Goal: Task Accomplishment & Management: Complete application form

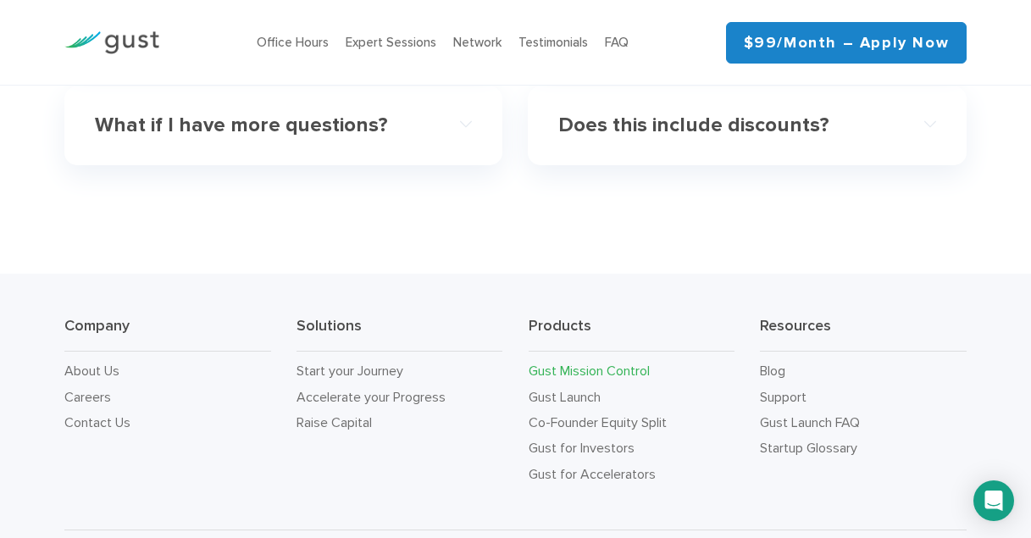
scroll to position [5575, 0]
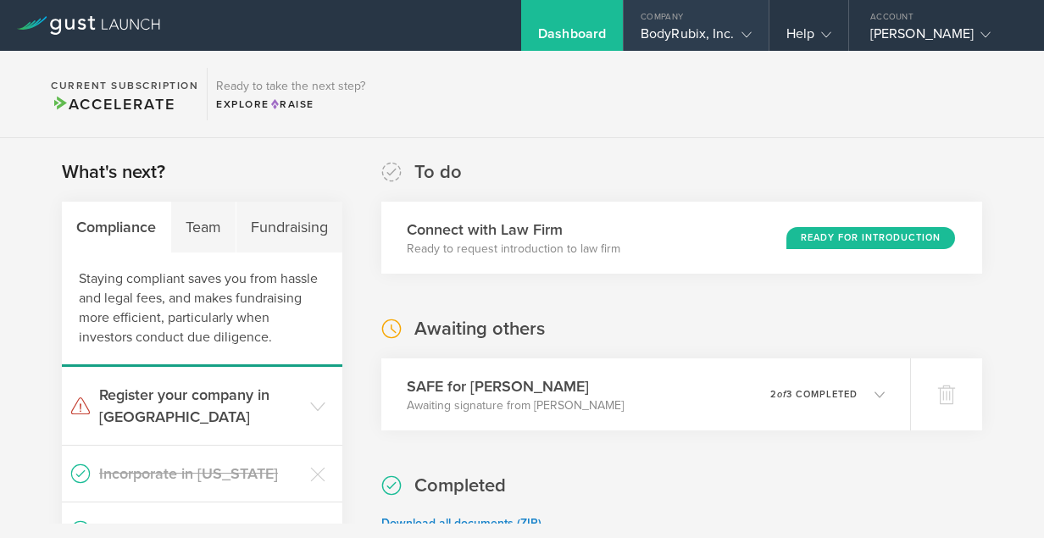
click at [714, 32] on div "BodyRubix, Inc." at bounding box center [696, 37] width 111 height 25
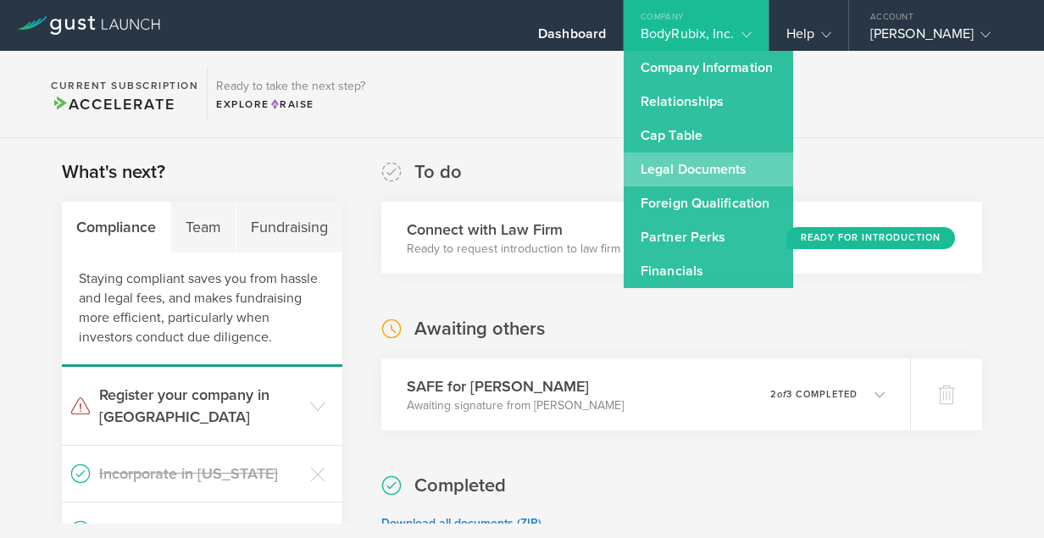
click at [672, 175] on link "Legal Documents" at bounding box center [709, 170] width 170 height 34
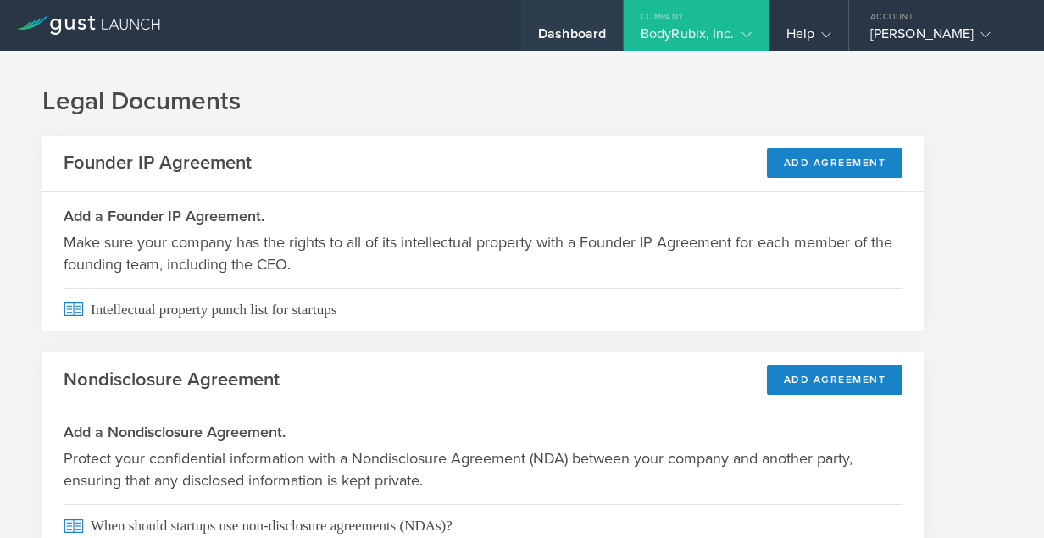
click at [583, 31] on div "Dashboard" at bounding box center [572, 37] width 68 height 25
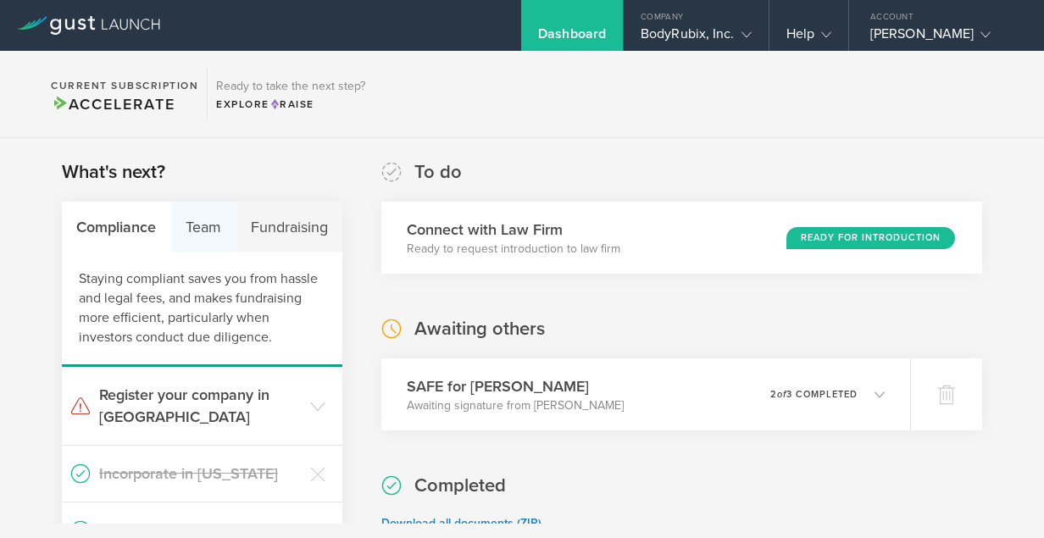
click at [205, 230] on div "Team" at bounding box center [203, 227] width 65 height 51
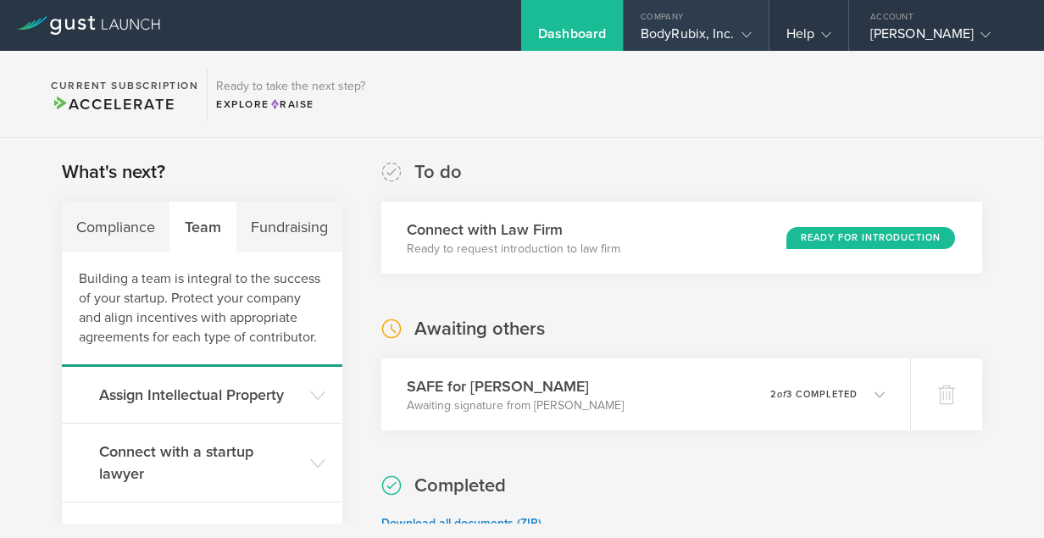
click at [726, 34] on div "BodyRubix, Inc." at bounding box center [696, 37] width 111 height 25
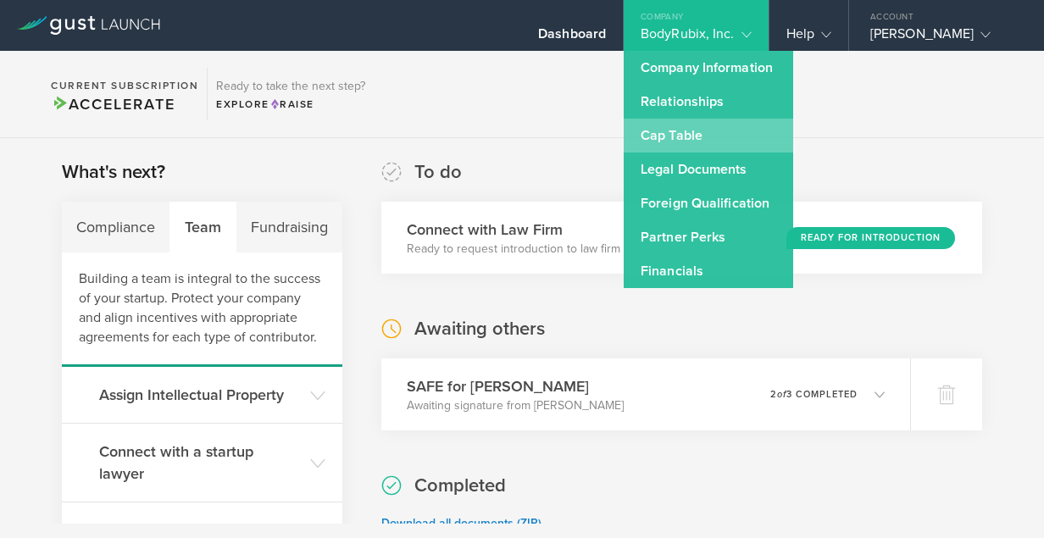
click at [704, 132] on link "Cap Table" at bounding box center [709, 136] width 170 height 34
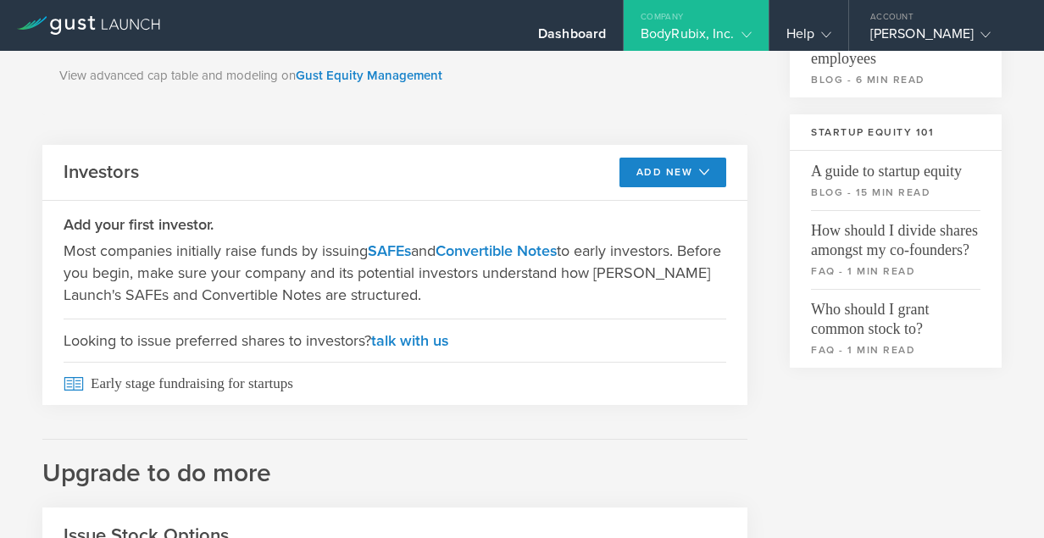
scroll to position [501, 0]
click at [394, 247] on link "SAFEs" at bounding box center [389, 250] width 43 height 19
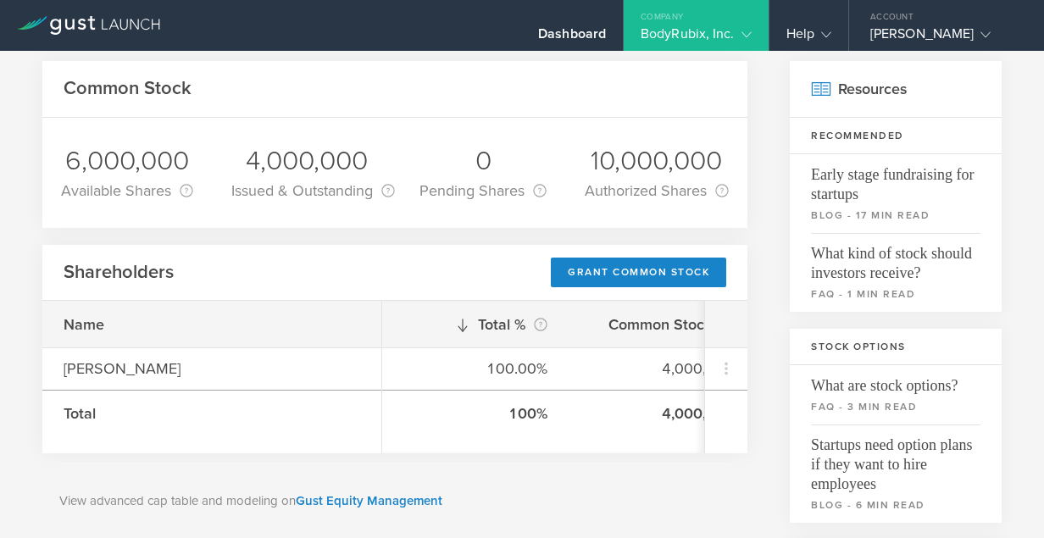
scroll to position [0, 0]
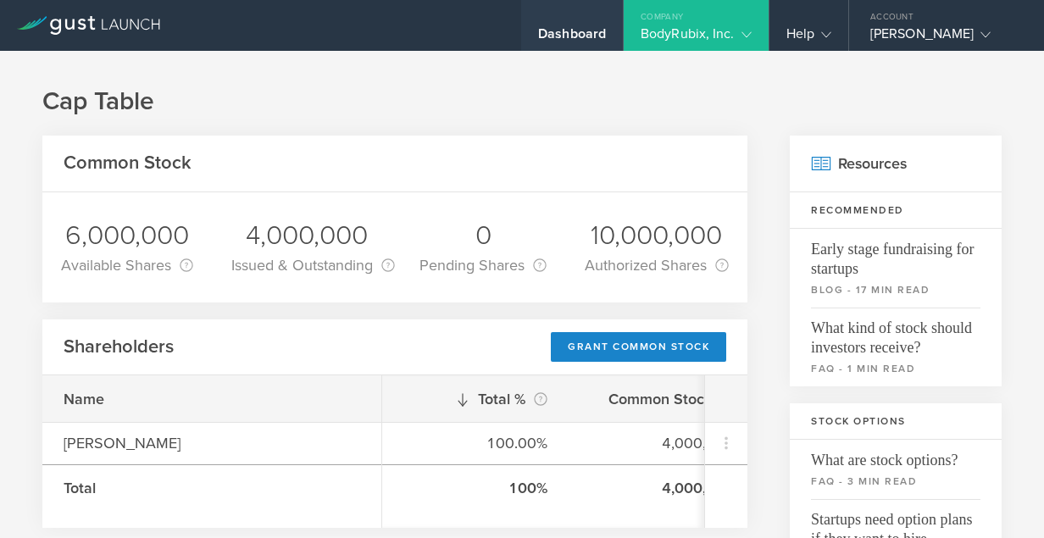
click at [585, 34] on div "Dashboard" at bounding box center [572, 37] width 68 height 25
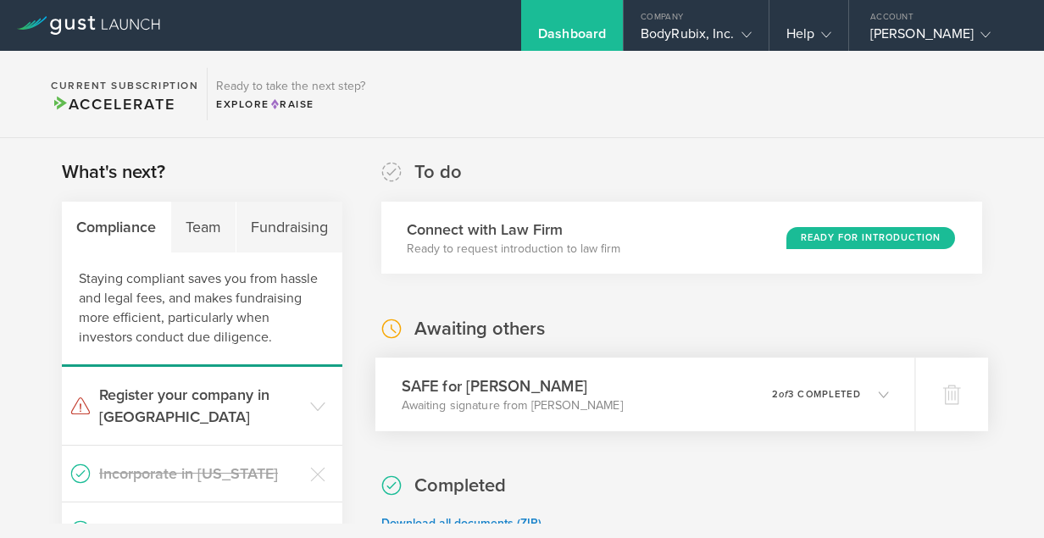
click at [515, 392] on h3 "SAFE for Bill Papariella" at bounding box center [512, 386] width 221 height 23
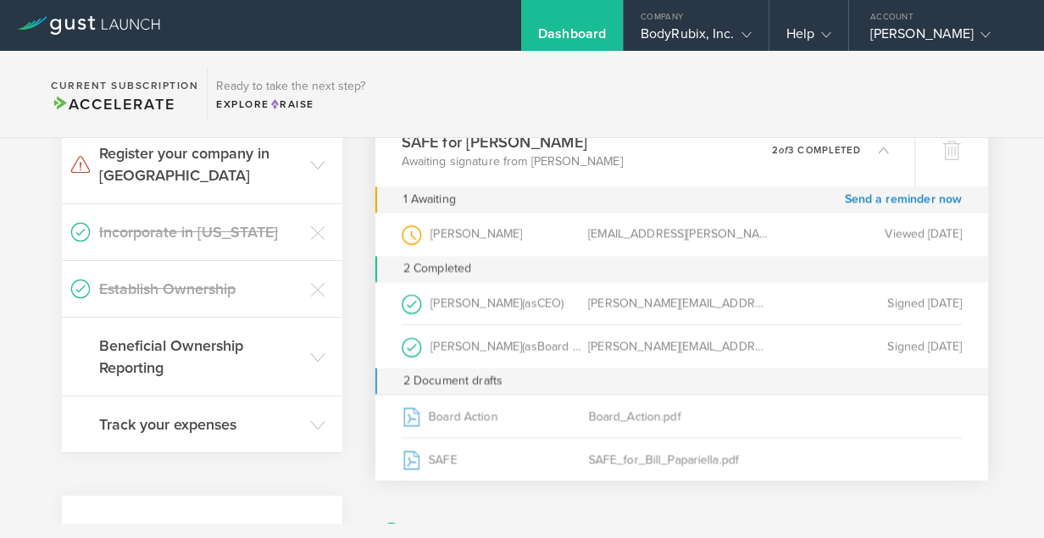
scroll to position [248, 0]
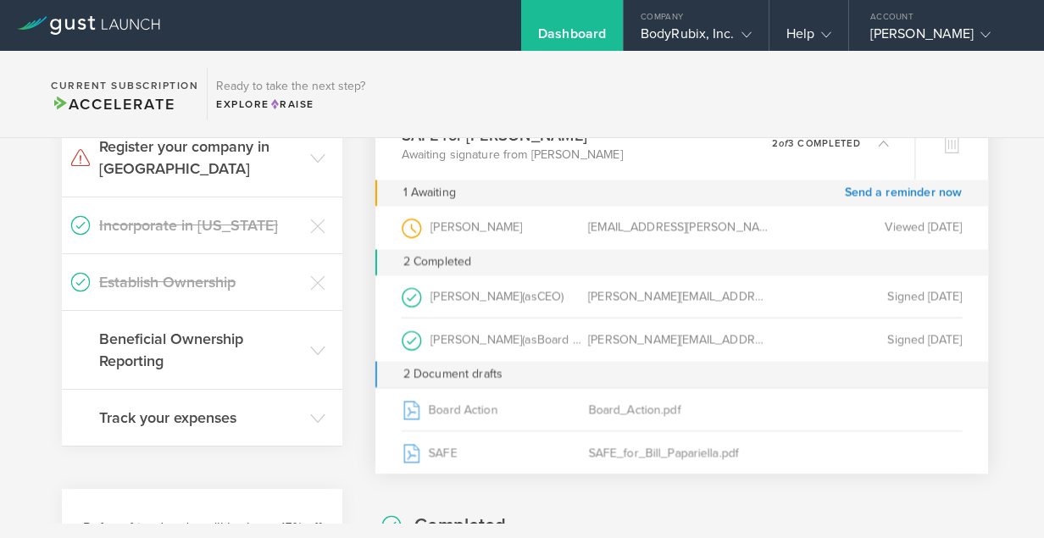
click at [625, 98] on section "Current Subscription Accelerate Ready to take the next step? Explore Raise" at bounding box center [522, 94] width 1044 height 87
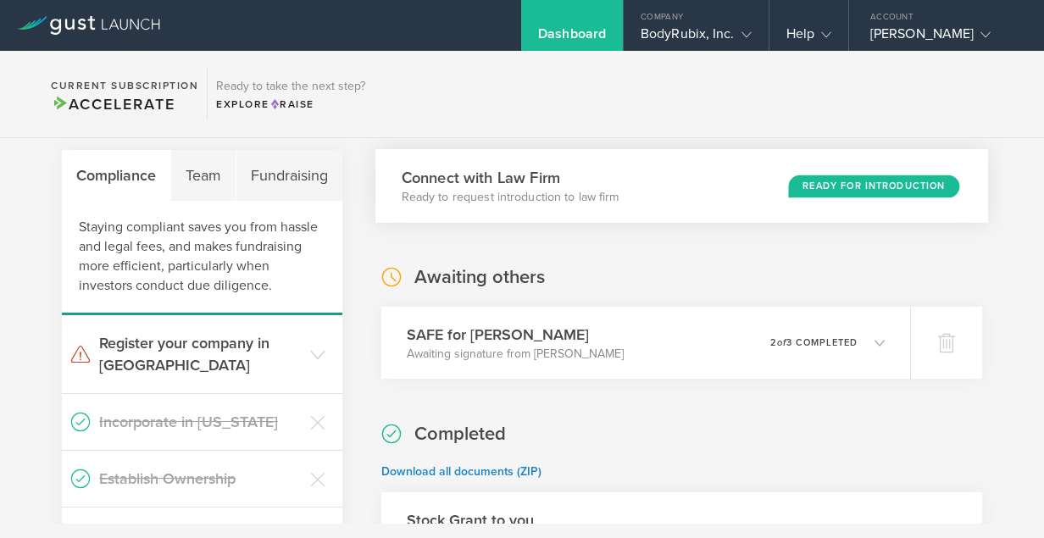
scroll to position [0, 0]
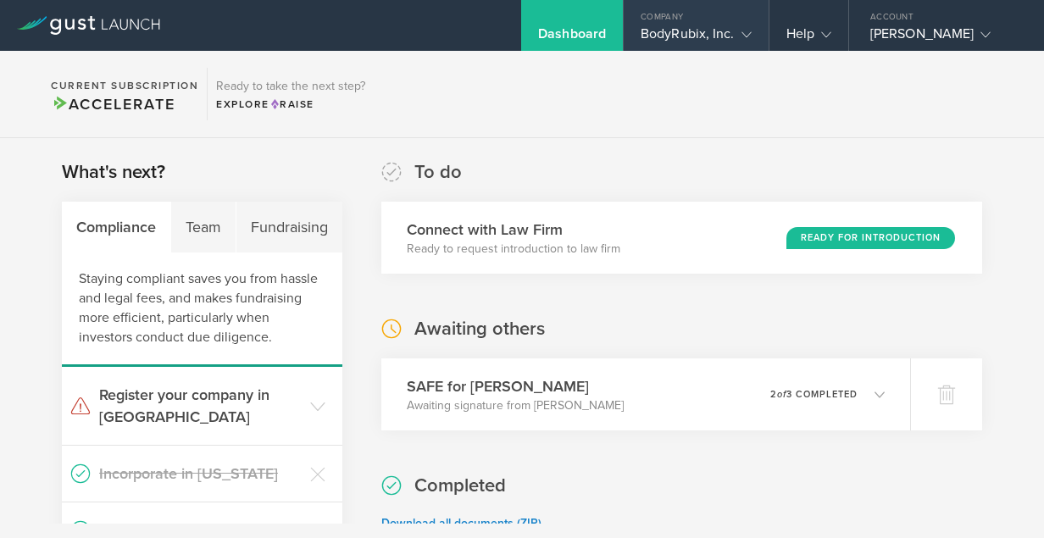
click at [703, 37] on div "BodyRubix, Inc." at bounding box center [696, 37] width 111 height 25
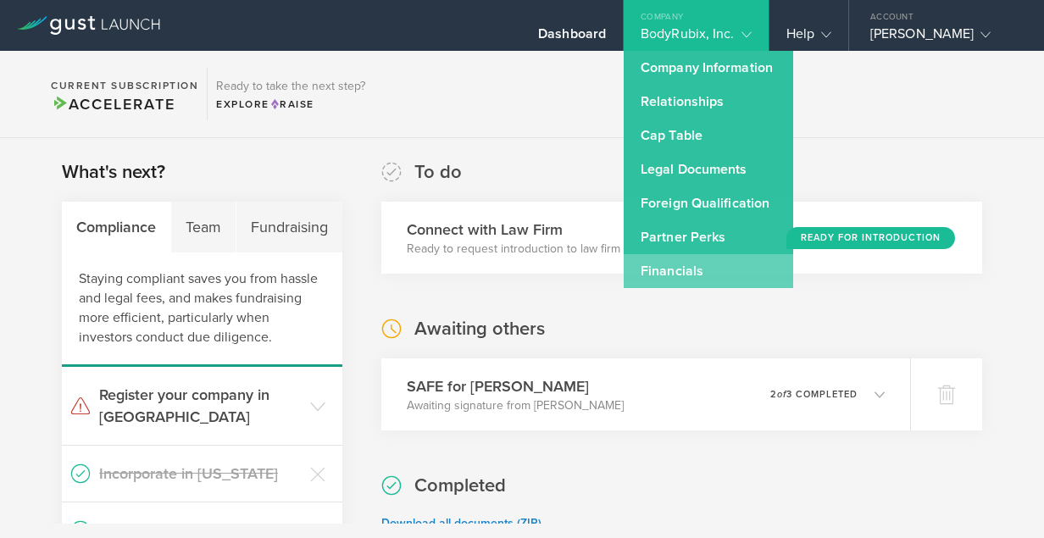
click at [689, 263] on link "Financials" at bounding box center [709, 271] width 170 height 34
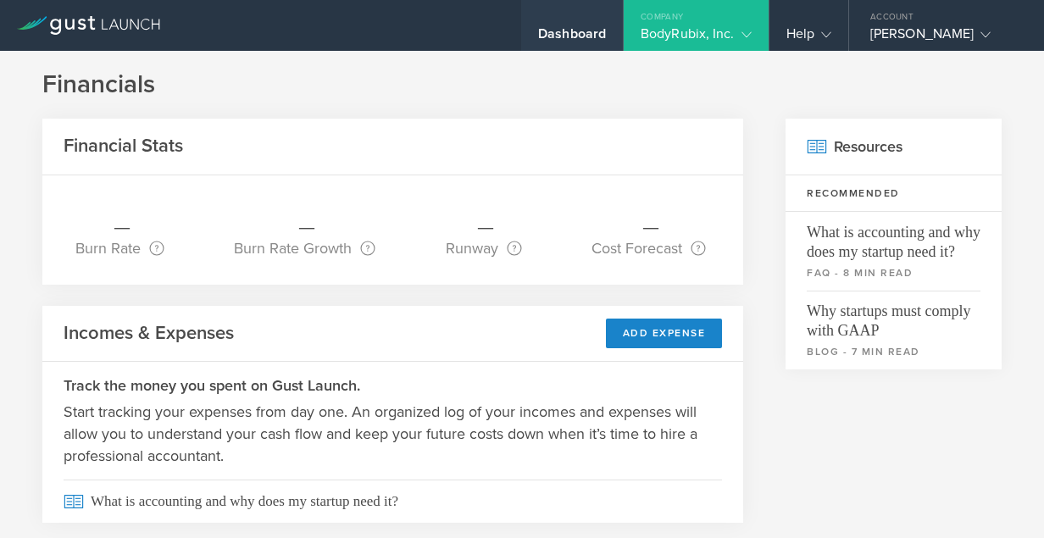
click at [566, 37] on div "Dashboard" at bounding box center [572, 37] width 68 height 25
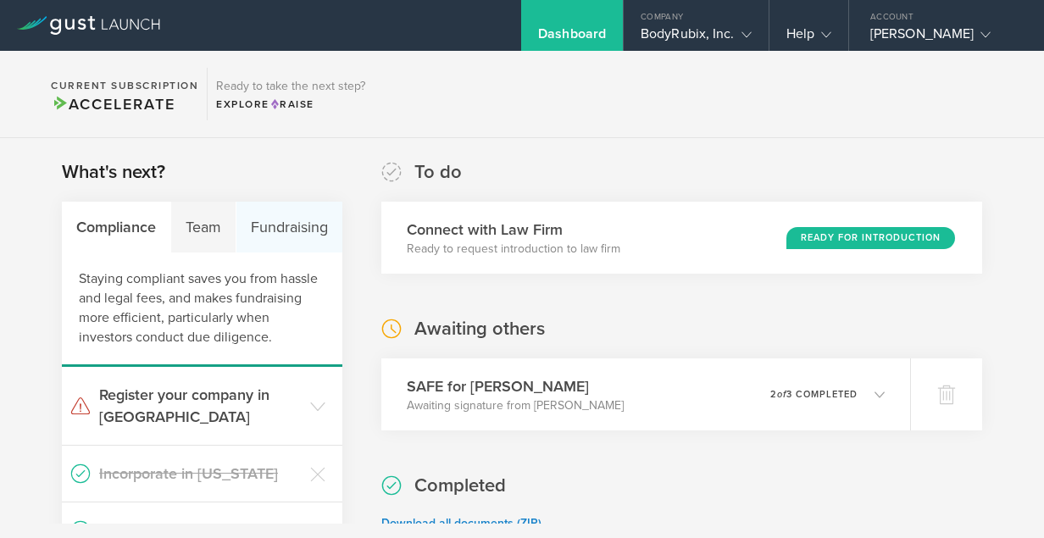
click at [295, 222] on div "Fundraising" at bounding box center [289, 227] width 106 height 51
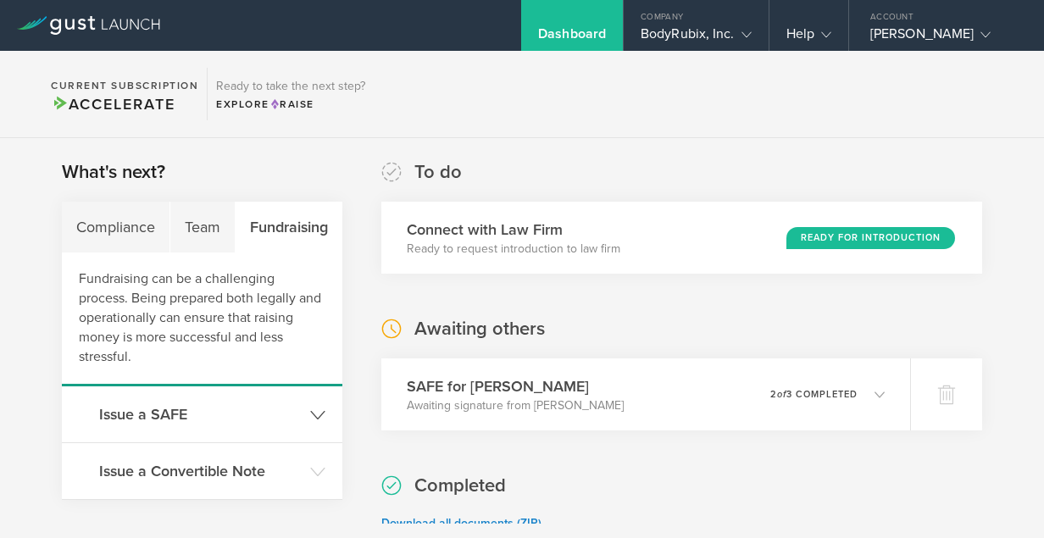
click at [302, 411] on header "Issue a SAFE" at bounding box center [202, 414] width 281 height 56
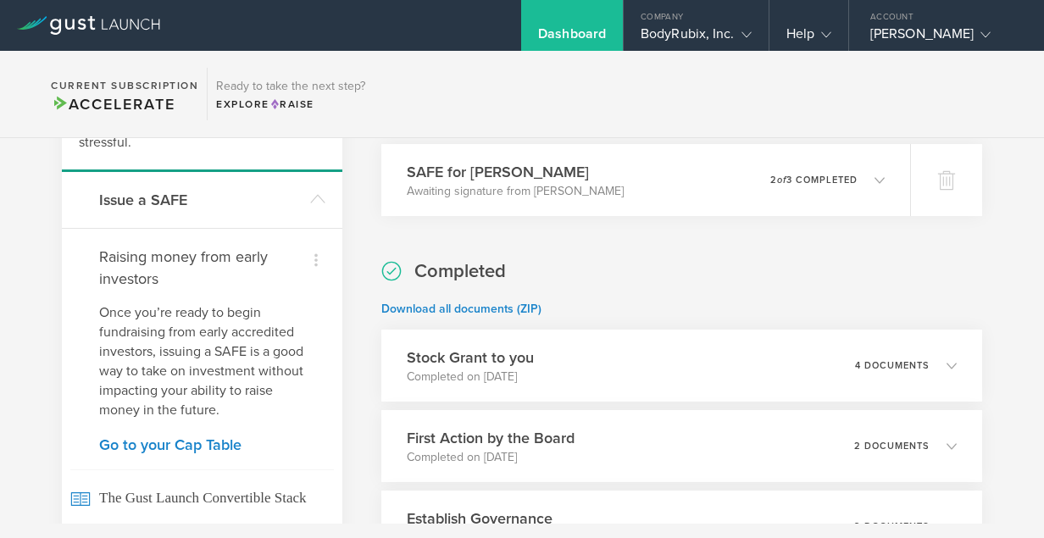
scroll to position [180, 0]
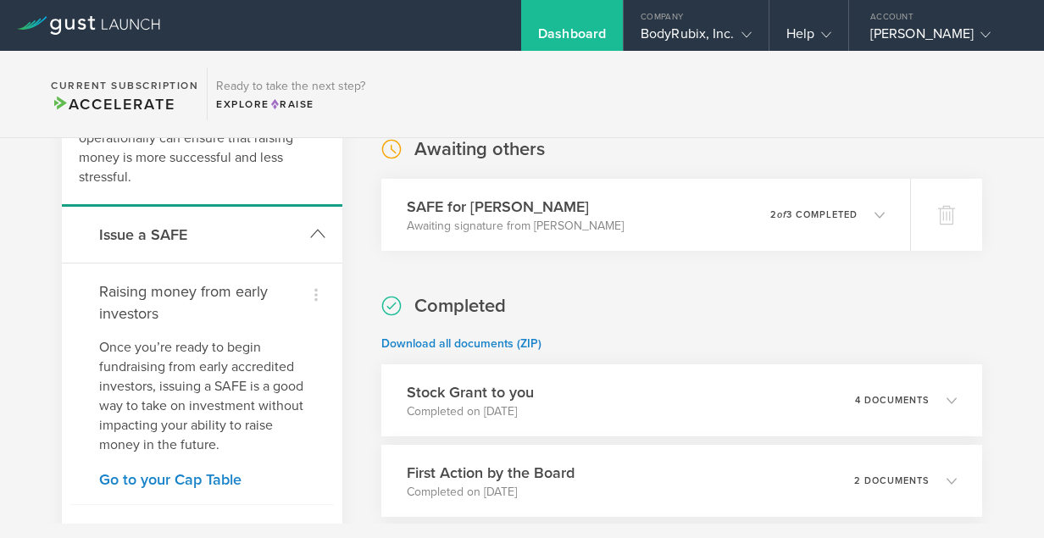
click at [163, 233] on h3 "Issue a SAFE" at bounding box center [200, 235] width 203 height 22
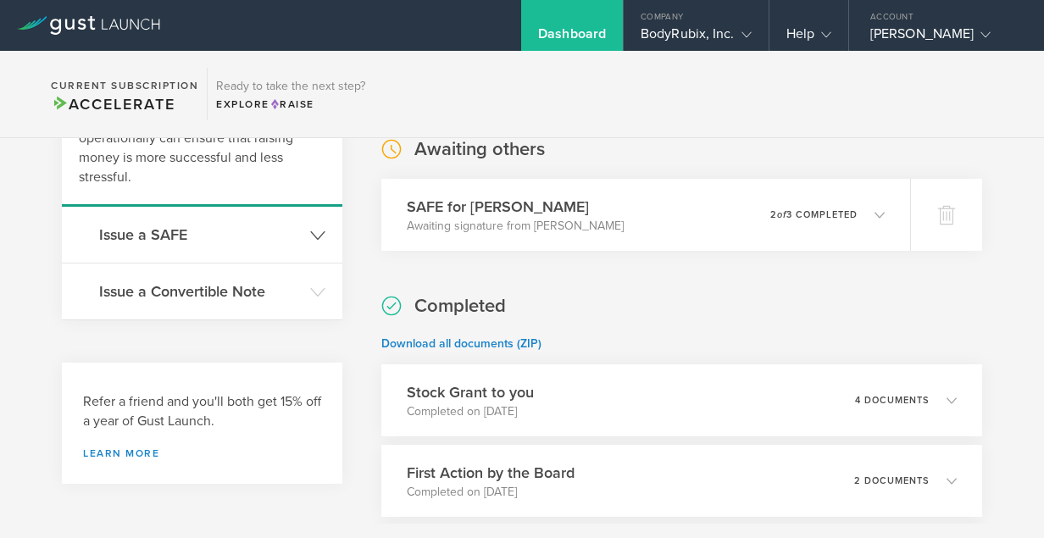
click at [163, 233] on h3 "Issue a SAFE" at bounding box center [200, 235] width 203 height 22
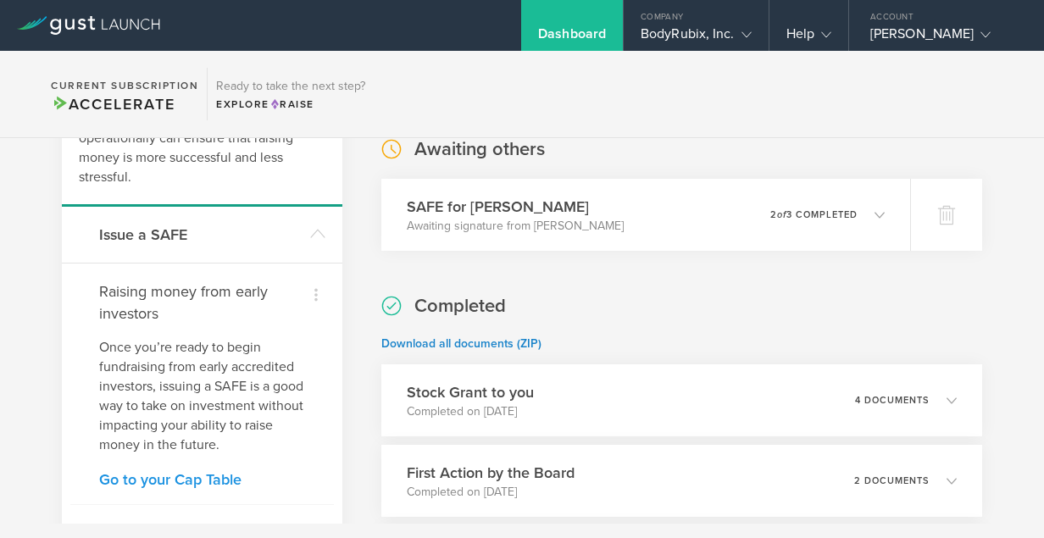
click at [191, 480] on link "Go to your Cap Table" at bounding box center [202, 479] width 206 height 15
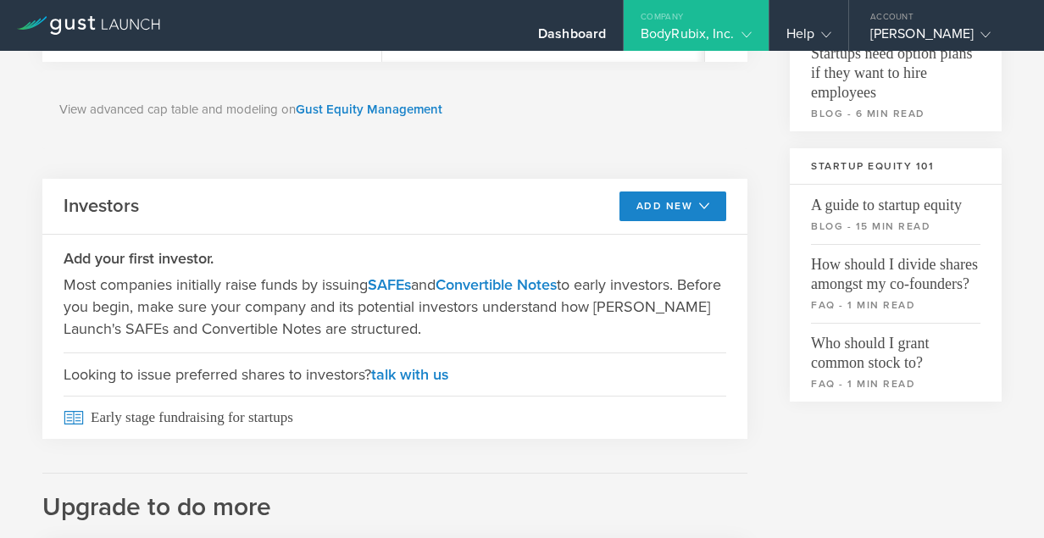
scroll to position [467, 0]
click at [673, 208] on button "Add New" at bounding box center [674, 206] width 108 height 30
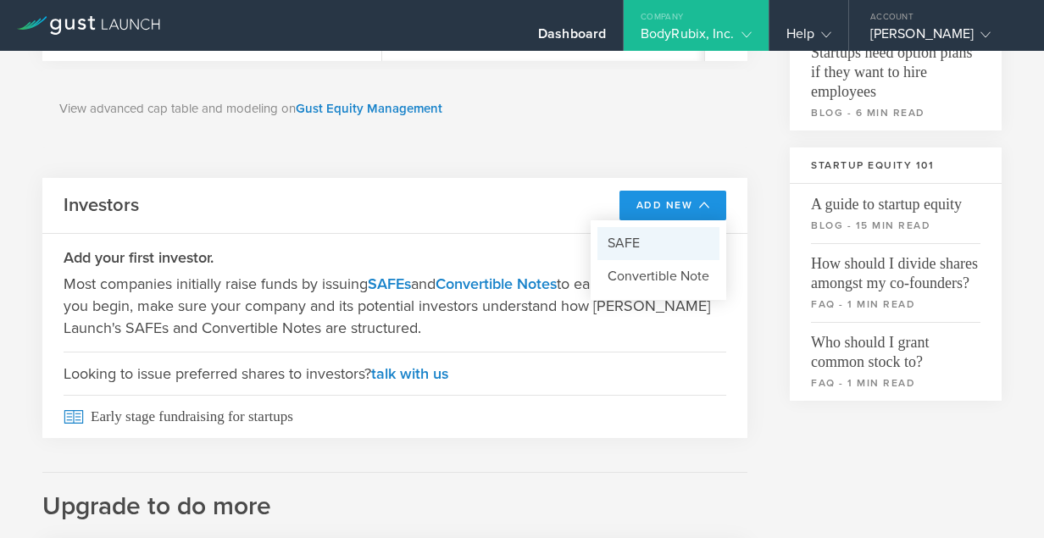
click at [612, 241] on li "SAFE" at bounding box center [659, 243] width 122 height 33
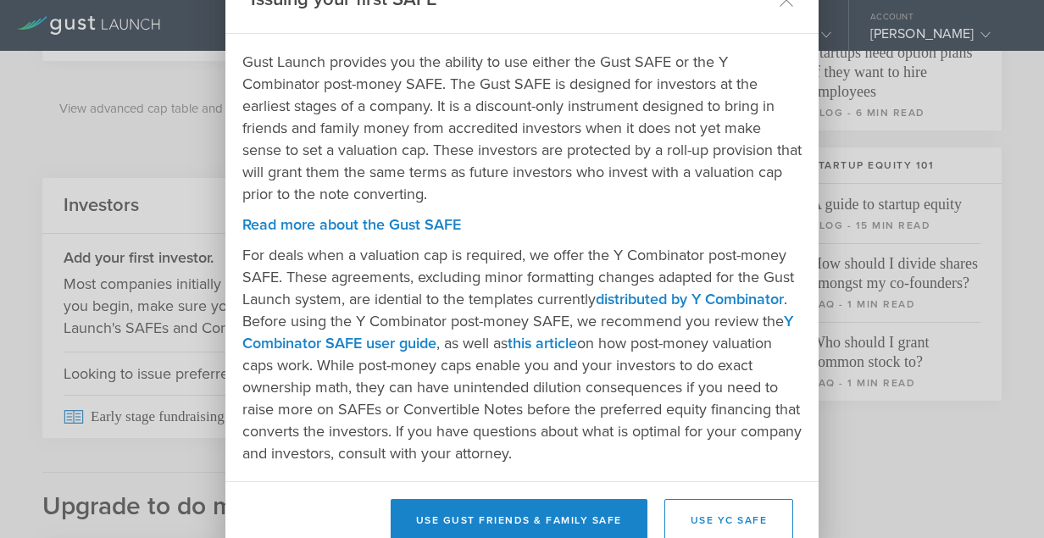
scroll to position [88, 0]
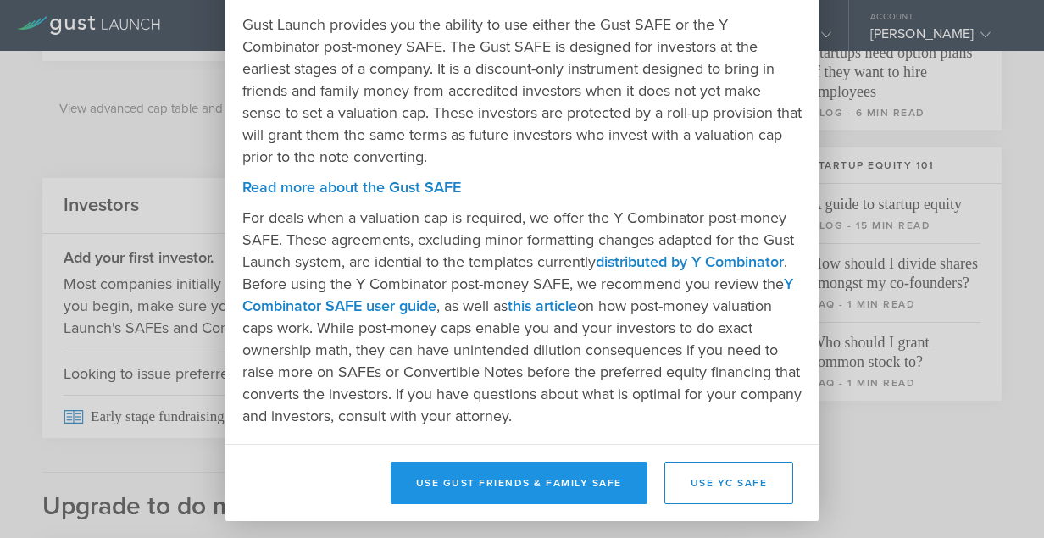
click at [534, 484] on button "Use Gust Friends & Family SAFE" at bounding box center [519, 483] width 257 height 42
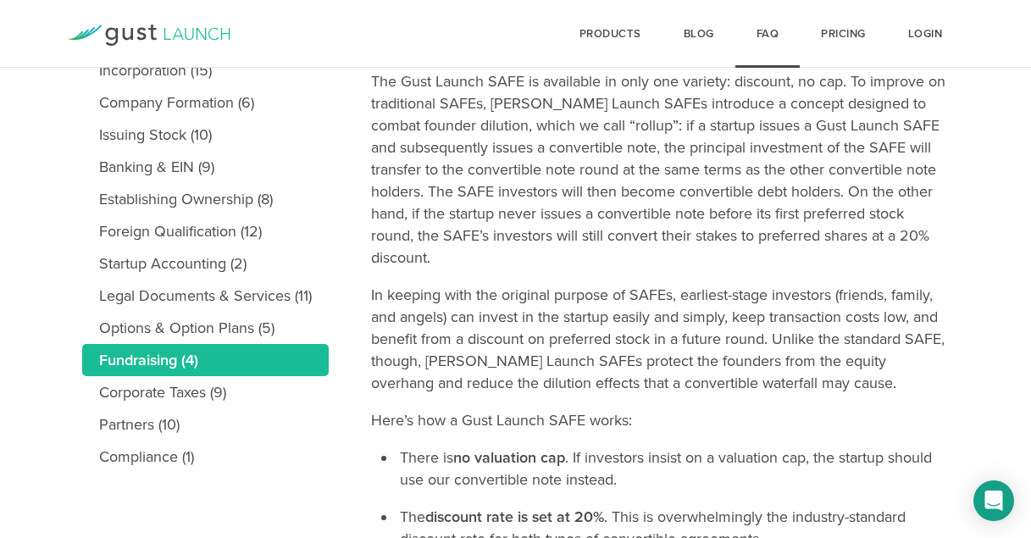
scroll to position [287, 0]
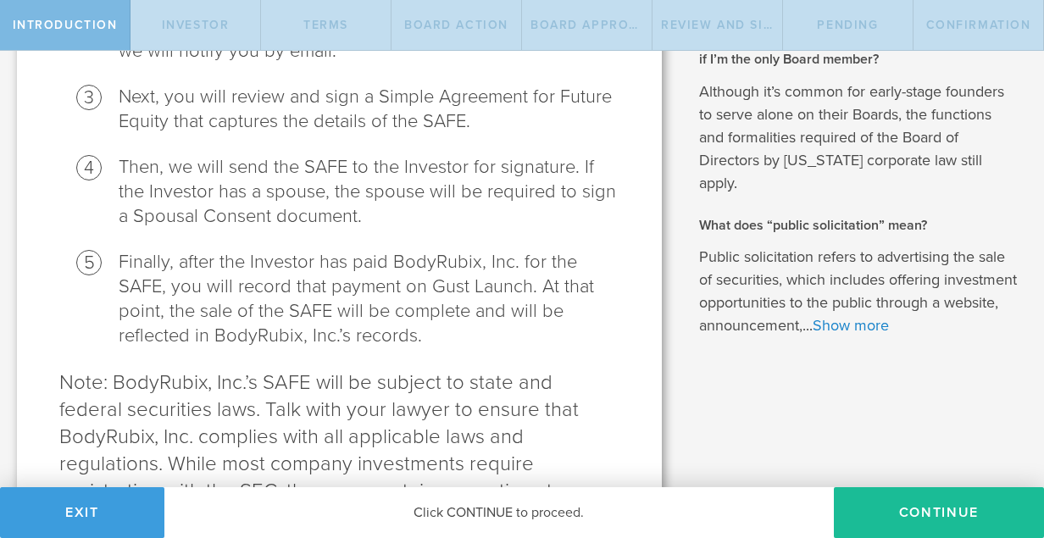
scroll to position [750, 0]
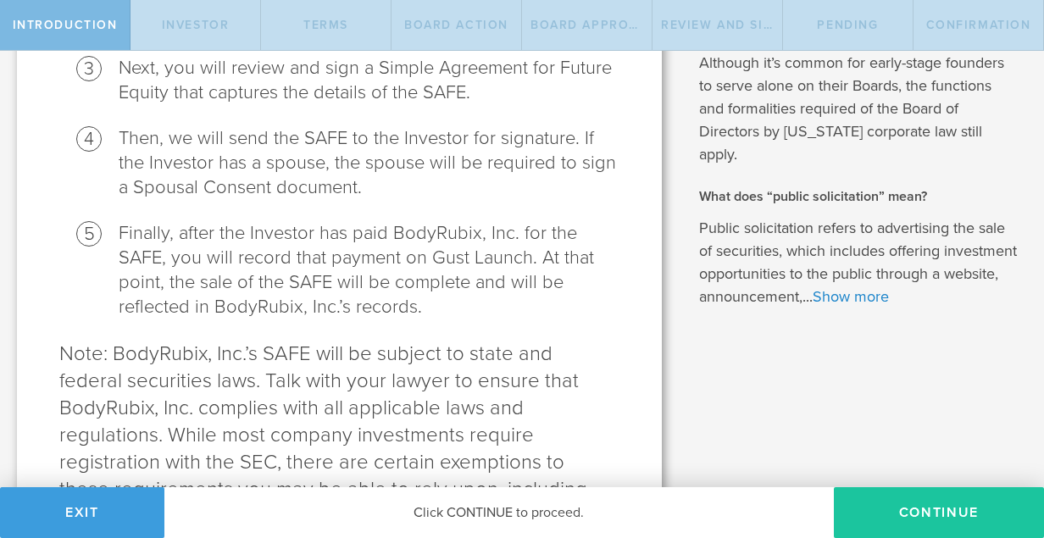
click at [931, 511] on button "Continue" at bounding box center [939, 512] width 210 height 51
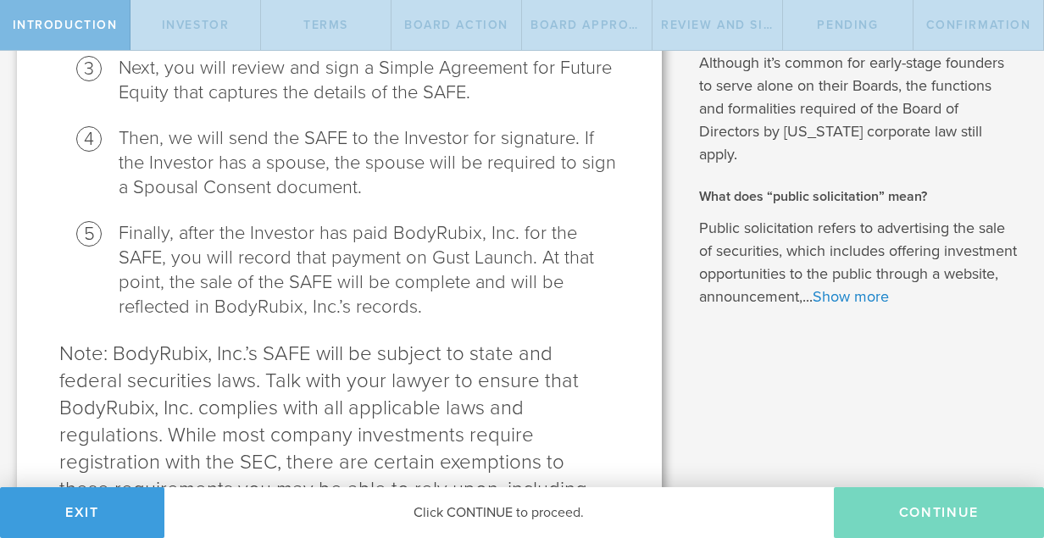
scroll to position [0, 0]
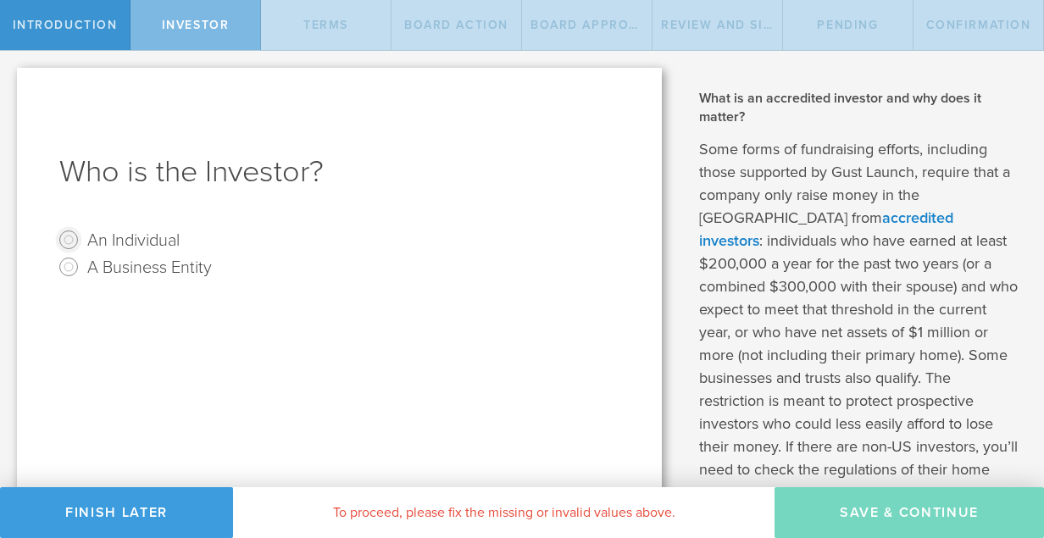
click at [70, 237] on input "An Individual" at bounding box center [68, 239] width 27 height 27
radio input "true"
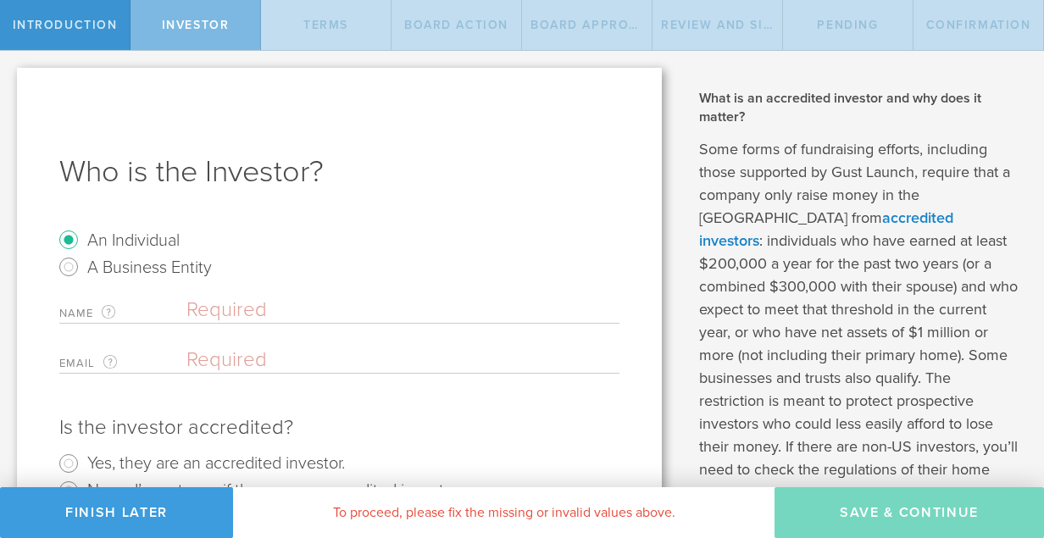
click at [260, 317] on input "text" at bounding box center [402, 309] width 433 height 25
type input "Sasha Ant"
click at [230, 354] on input "email" at bounding box center [398, 359] width 425 height 25
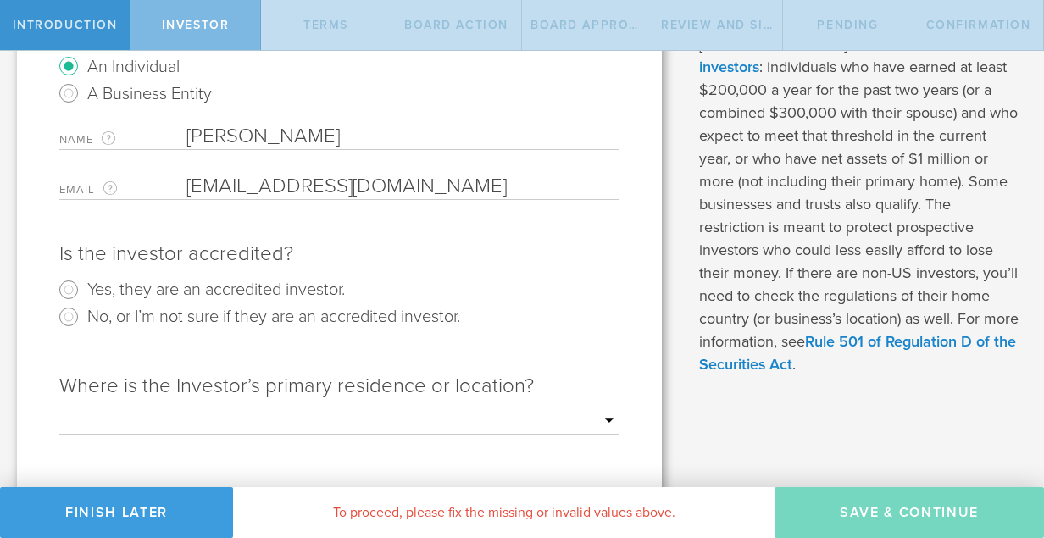
scroll to position [183, 0]
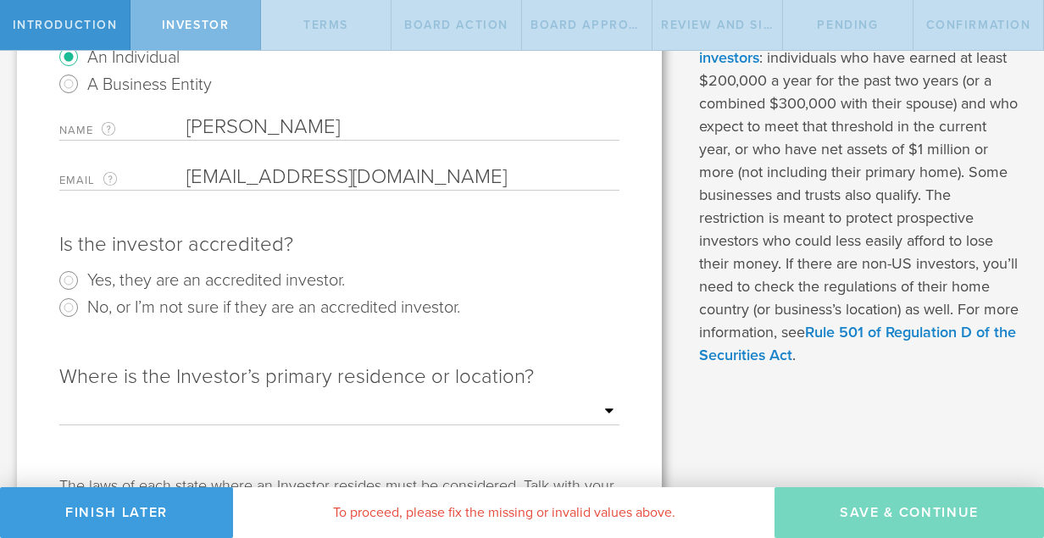
type input "sasha272008@hotmail.com"
click at [69, 275] on input "Yes, they are an accredited investor." at bounding box center [68, 280] width 27 height 27
radio input "true"
click at [599, 409] on select "Outside of the US Alabama Alaska Arizona Arkansas California Colorado Connectic…" at bounding box center [339, 411] width 560 height 25
select select "string:CA"
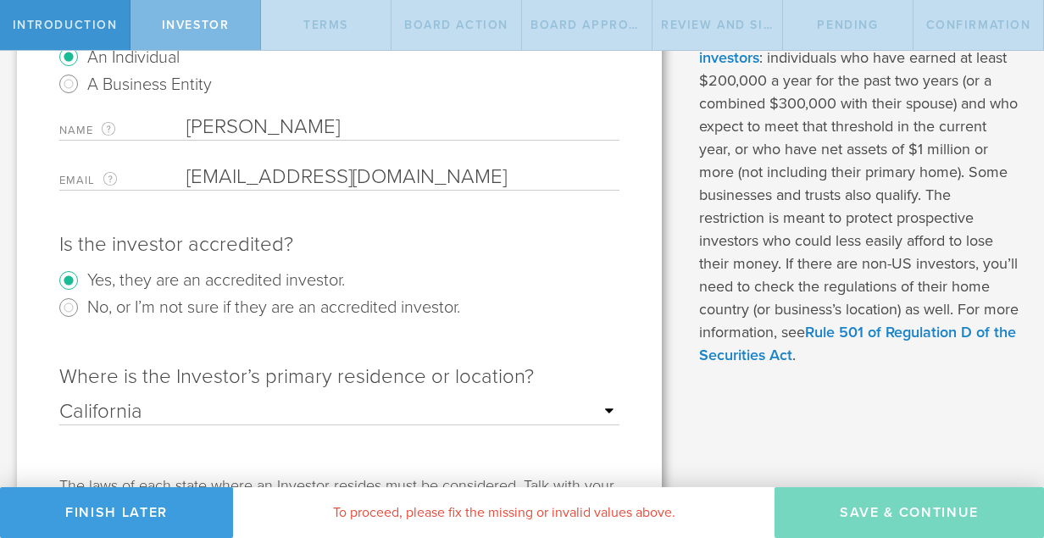
click at [59, 399] on select "Outside of the US Alabama Alaska Arizona Arkansas California Colorado Connectic…" at bounding box center [339, 411] width 560 height 25
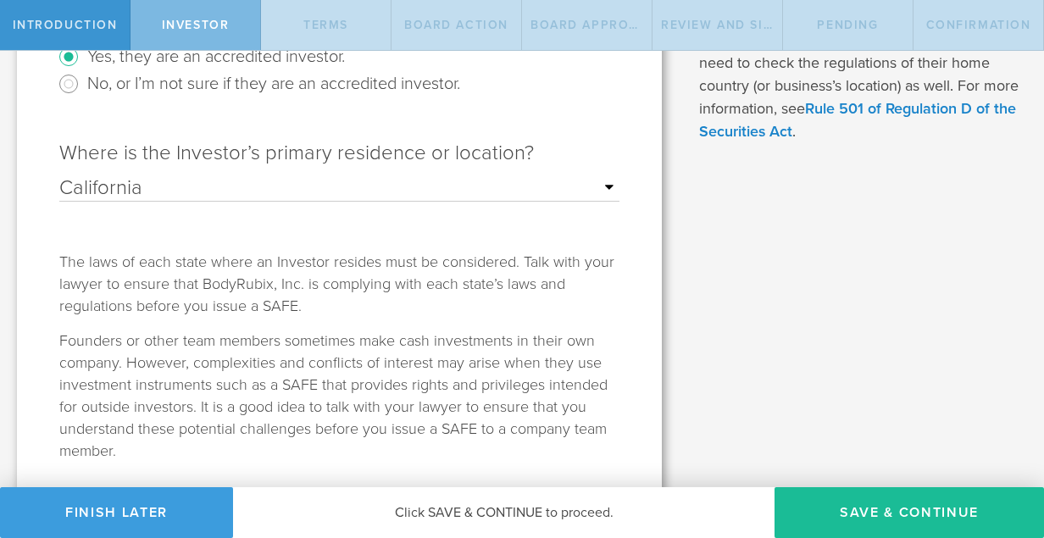
scroll to position [458, 0]
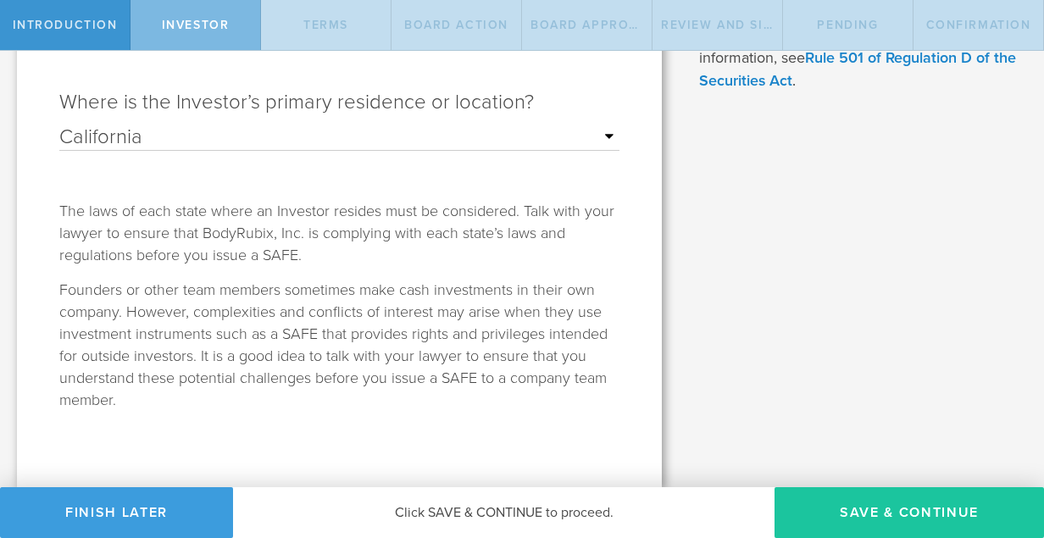
click at [913, 509] on button "Save & Continue" at bounding box center [910, 512] width 270 height 51
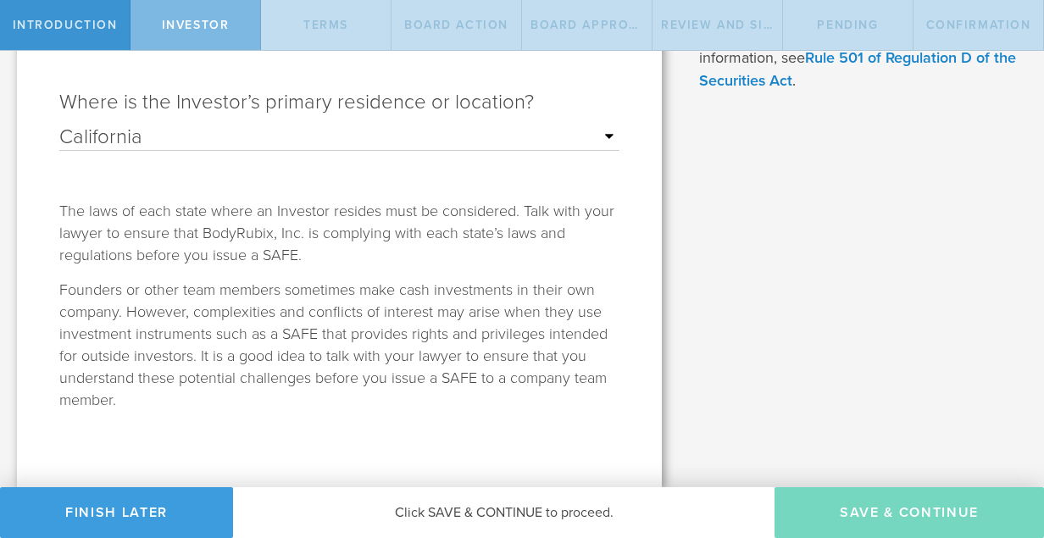
scroll to position [0, 0]
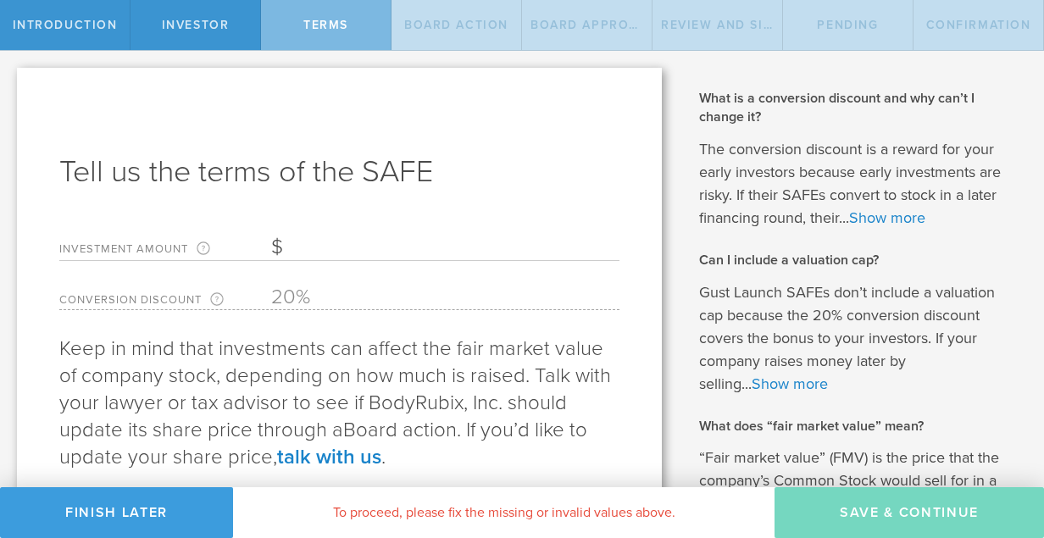
click at [295, 250] on input "Investment Amount The amount (in USD) that this investor is paying for the SAFE." at bounding box center [445, 247] width 348 height 25
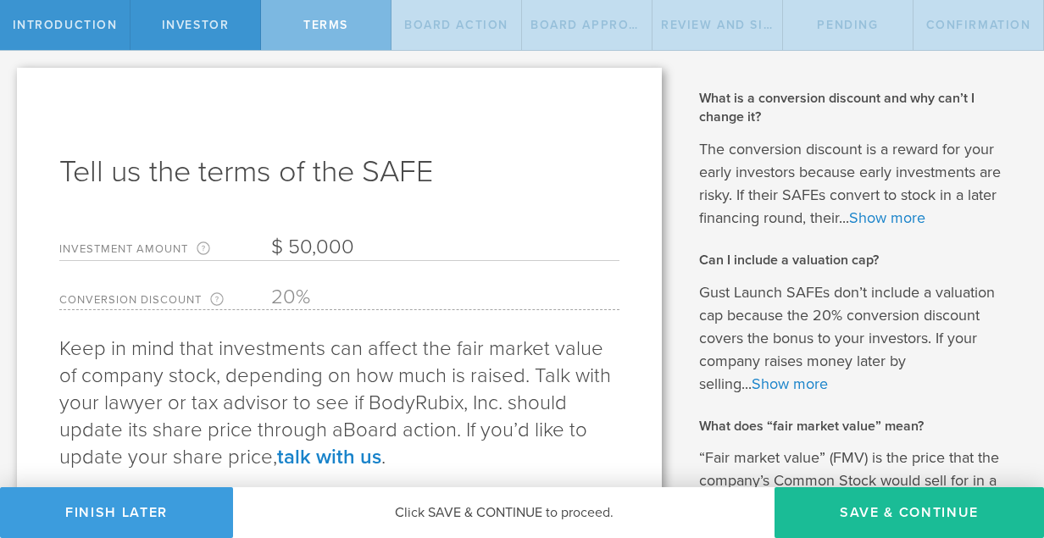
type input "50,000"
click at [316, 331] on div "Tell us the terms of the SAFE Investment Amount The amount (in USD) that this i…" at bounding box center [339, 353] width 645 height 570
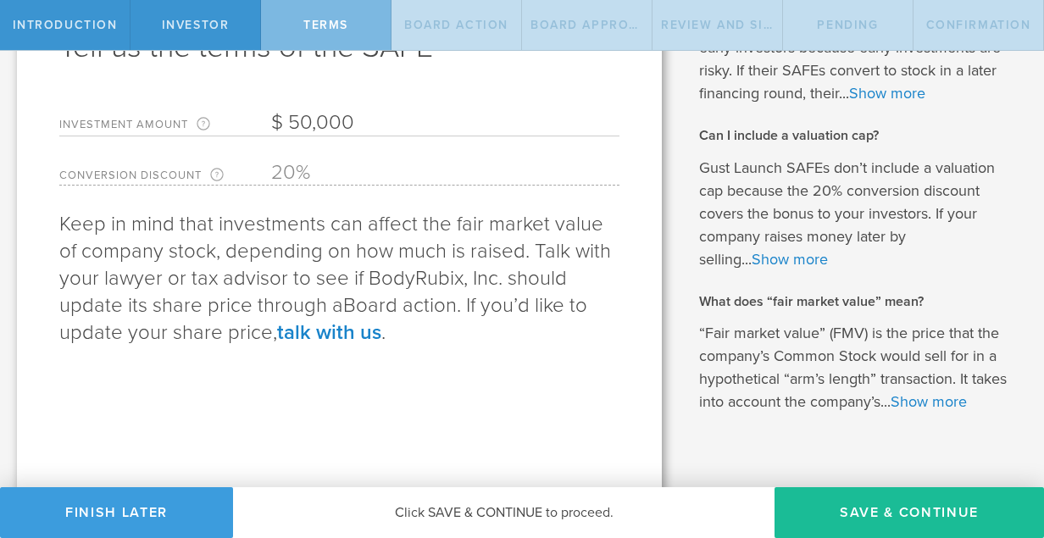
scroll to position [151, 0]
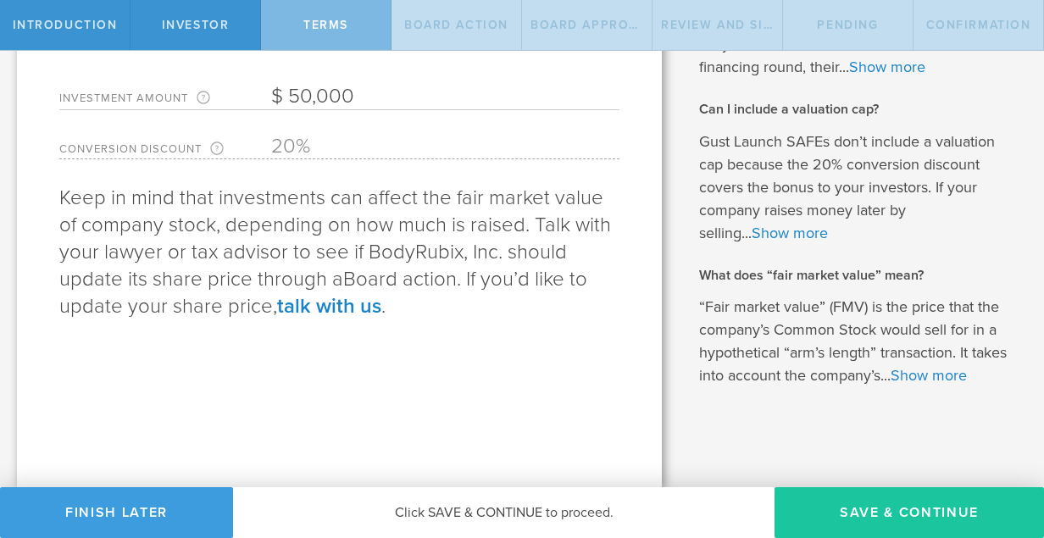
click at [842, 519] on button "Save & Continue" at bounding box center [910, 512] width 270 height 51
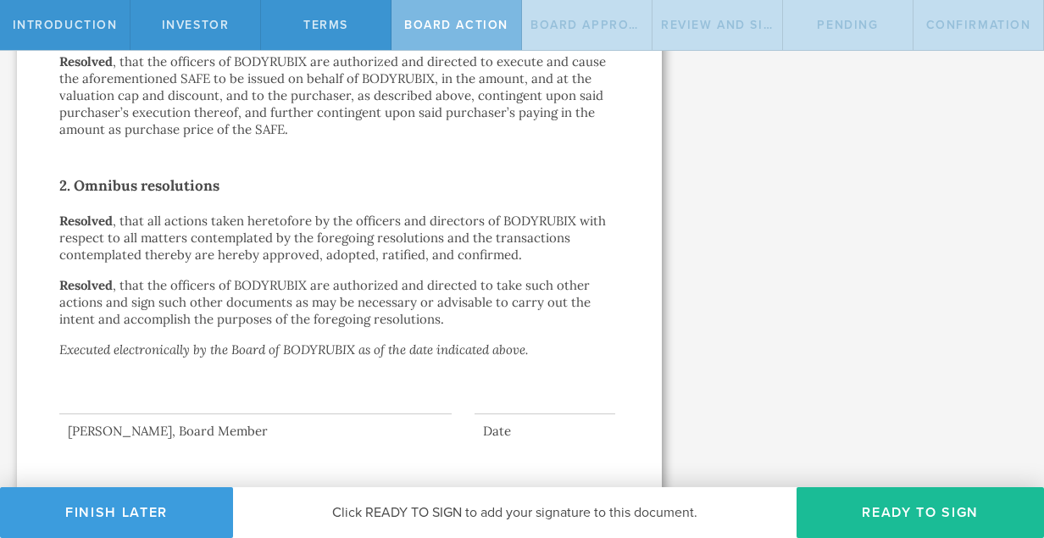
scroll to position [625, 0]
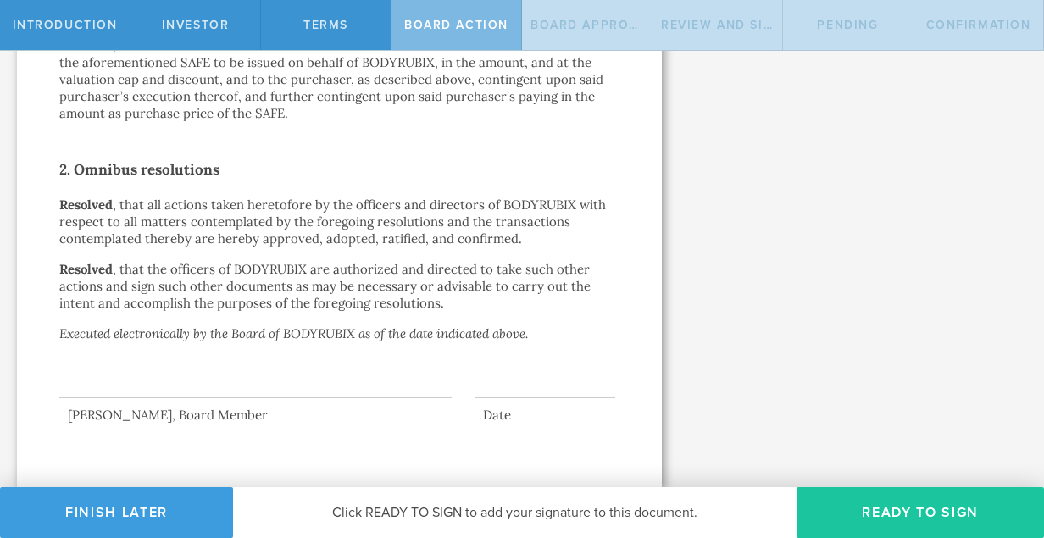
click at [861, 505] on button "Ready to Sign" at bounding box center [920, 512] width 247 height 51
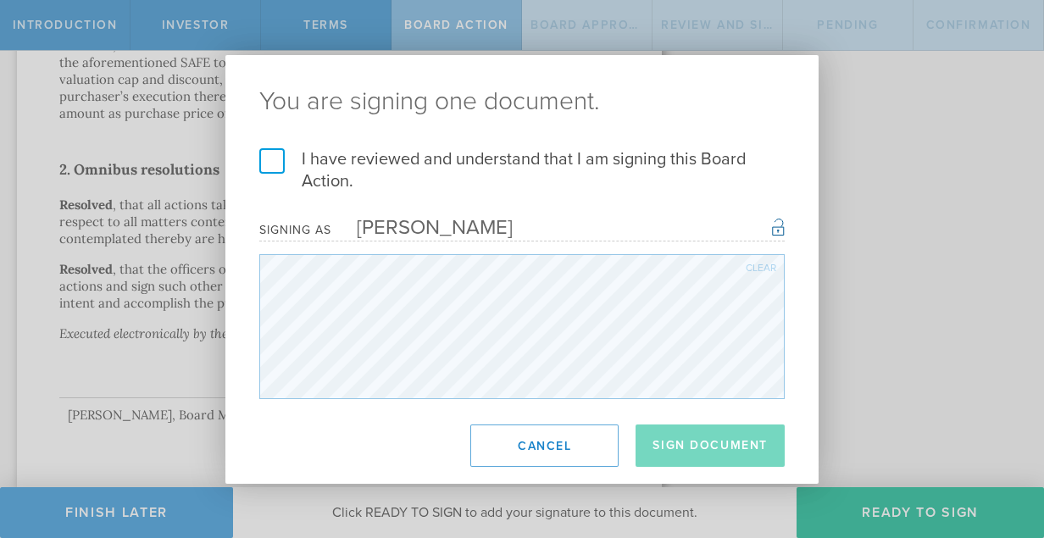
click at [270, 164] on label "I have reviewed and understand that I am signing this Board Action." at bounding box center [521, 170] width 525 height 44
click at [0, 0] on input "I have reviewed and understand that I am signing this Board Action." at bounding box center [0, 0] width 0 height 0
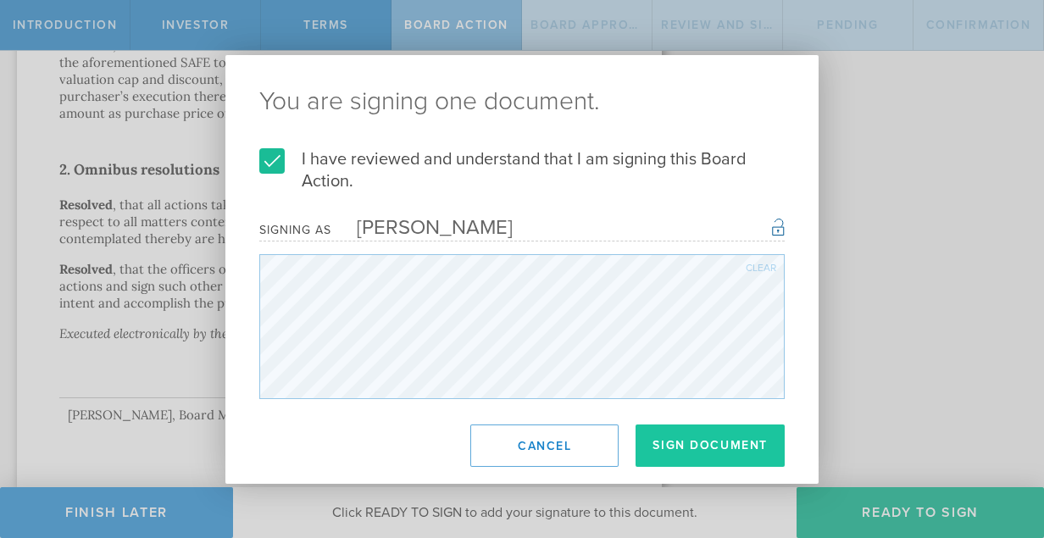
click at [687, 448] on button "Sign Document" at bounding box center [710, 446] width 149 height 42
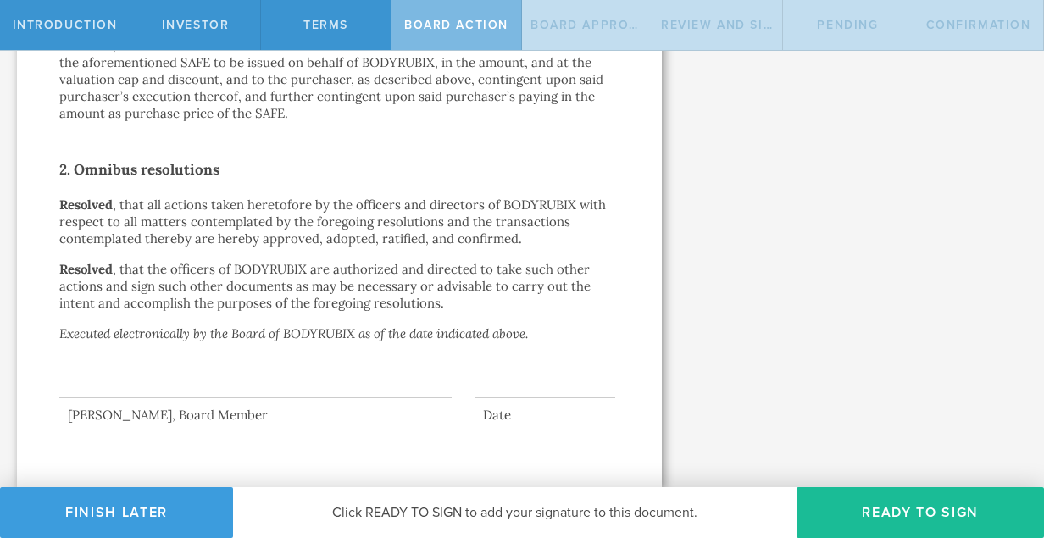
scroll to position [0, 0]
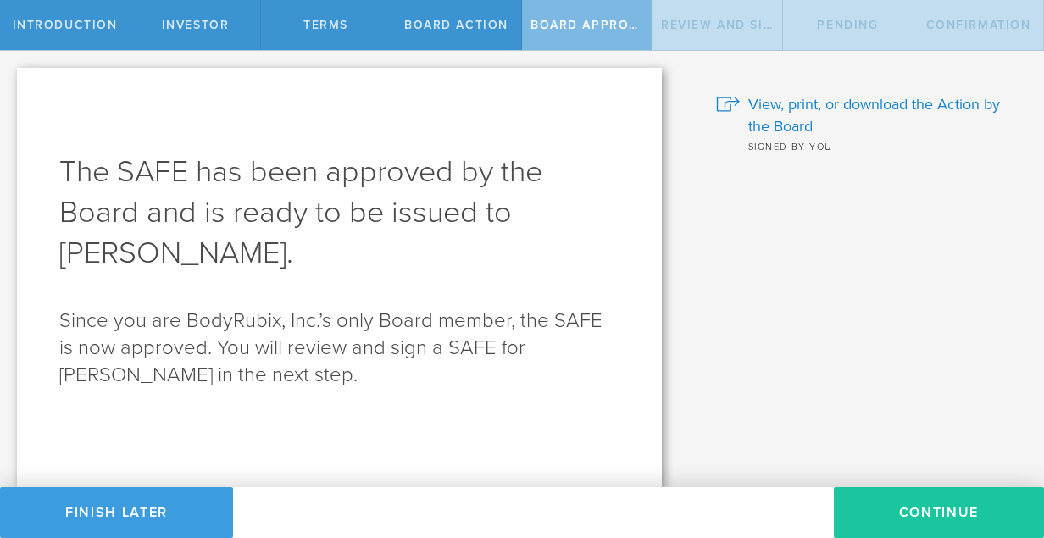
click at [927, 509] on button "Continue" at bounding box center [939, 512] width 210 height 51
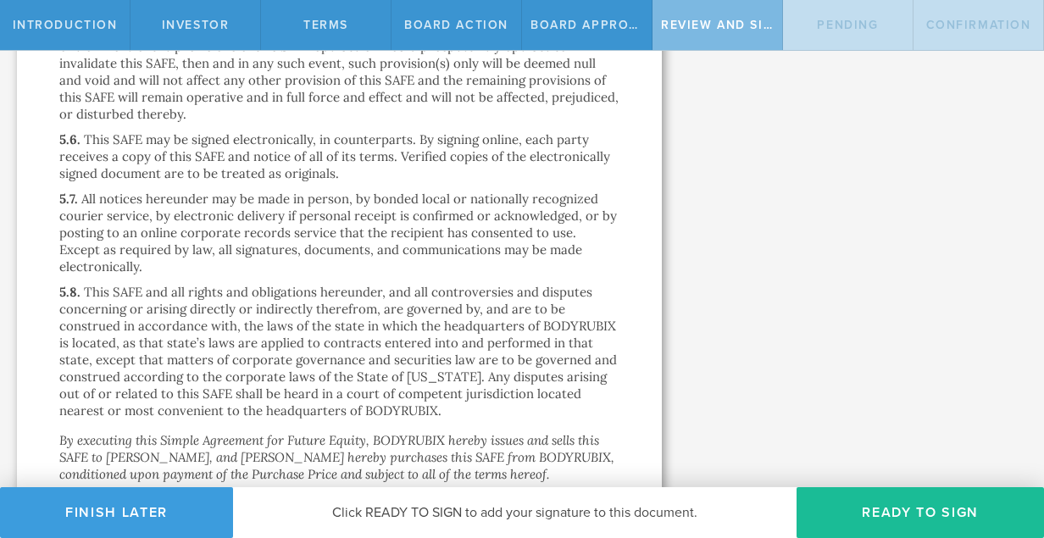
scroll to position [4778, 0]
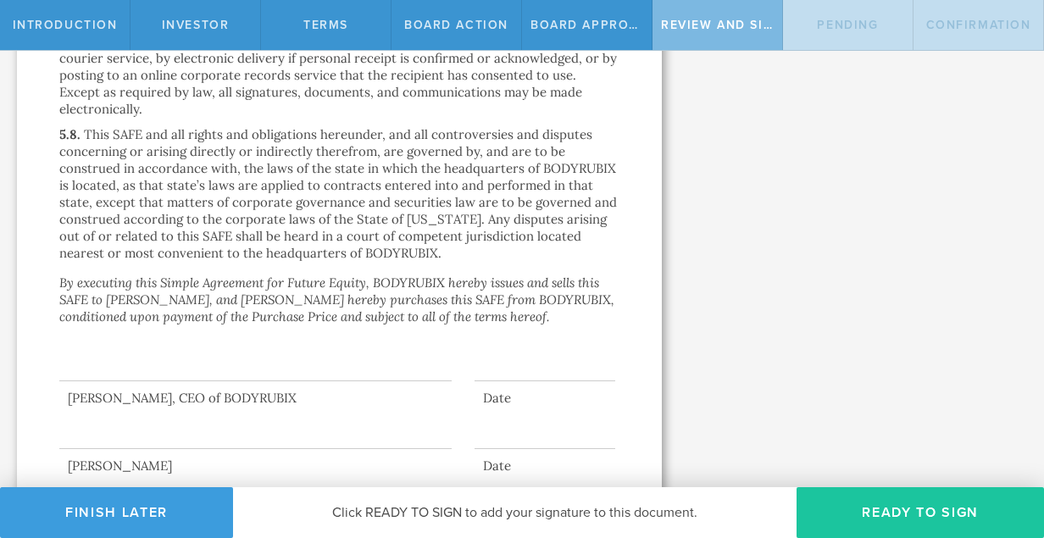
click at [908, 519] on button "Ready to Sign" at bounding box center [920, 512] width 247 height 51
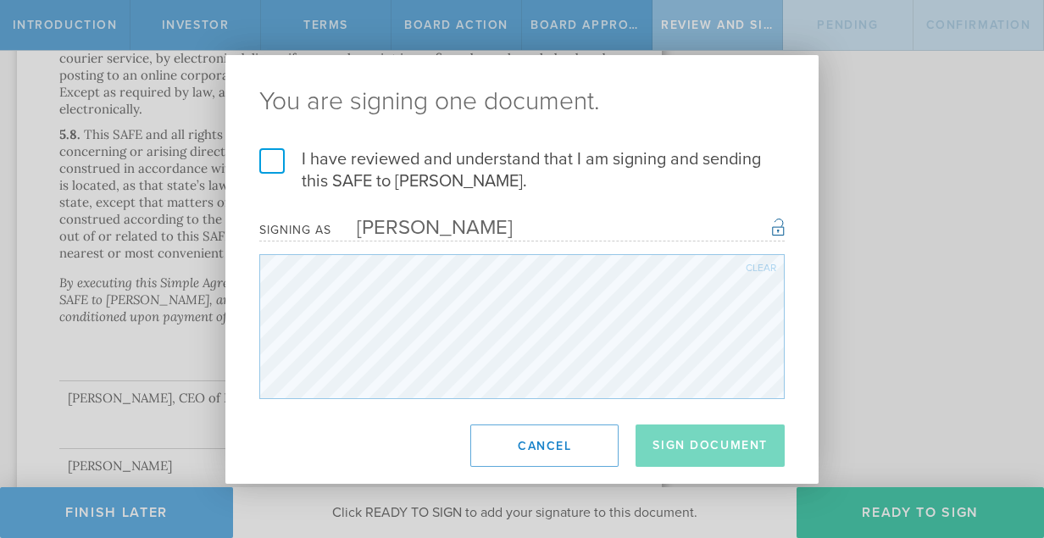
click at [285, 164] on label "I have reviewed and understand that I am signing and sending this SAFE to Sasha…" at bounding box center [521, 170] width 525 height 44
click at [0, 0] on input "I have reviewed and understand that I am signing and sending this SAFE to Sasha…" at bounding box center [0, 0] width 0 height 0
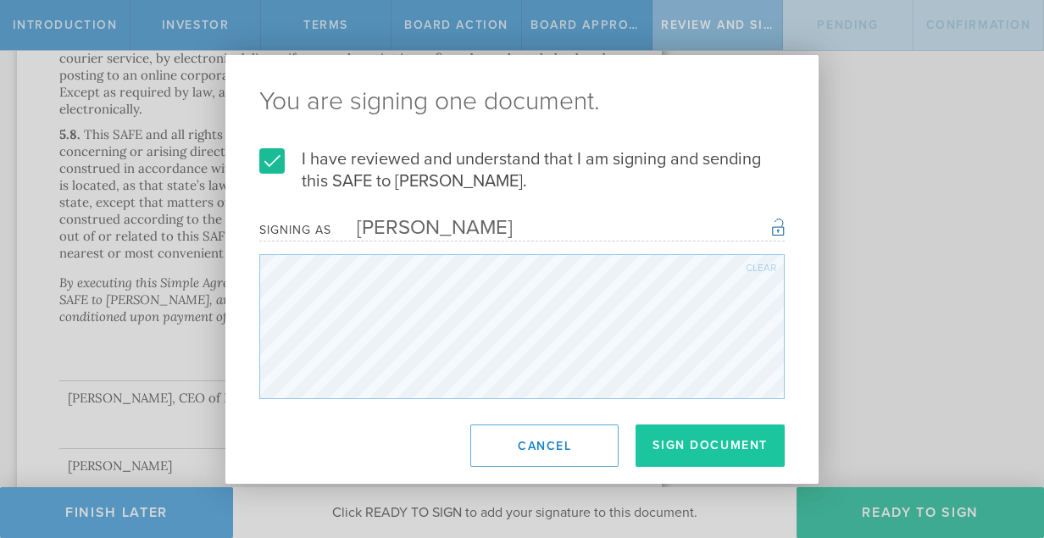
click at [689, 444] on button "Sign Document" at bounding box center [710, 446] width 149 height 42
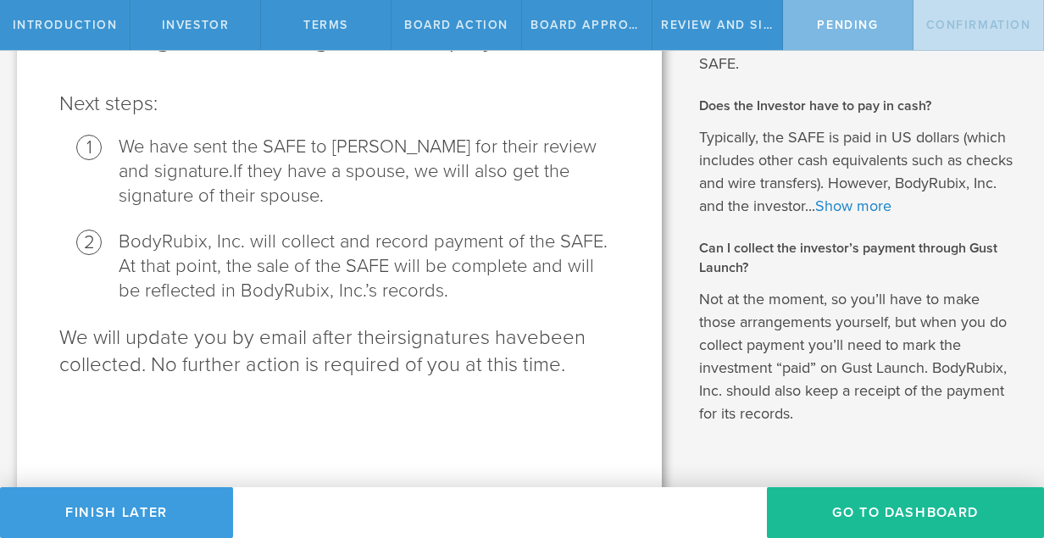
scroll to position [174, 0]
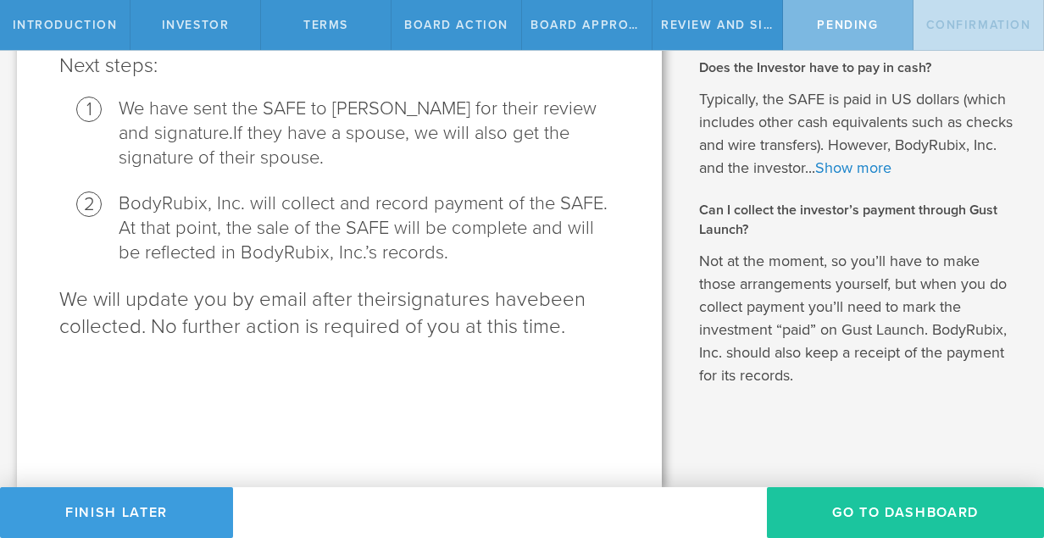
click at [929, 516] on button "Go To Dashboard" at bounding box center [905, 512] width 277 height 51
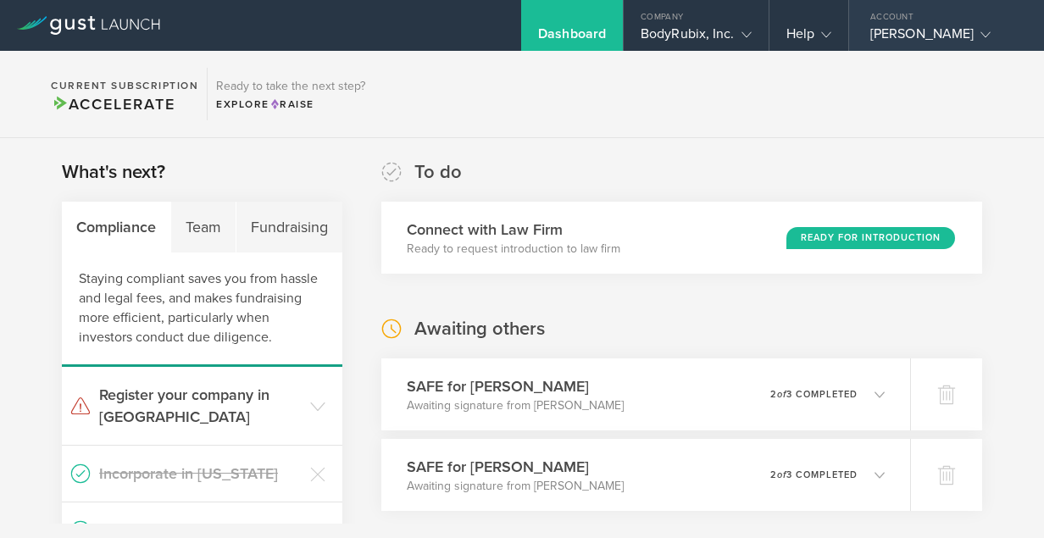
click at [931, 36] on div "[PERSON_NAME]" at bounding box center [942, 37] width 144 height 25
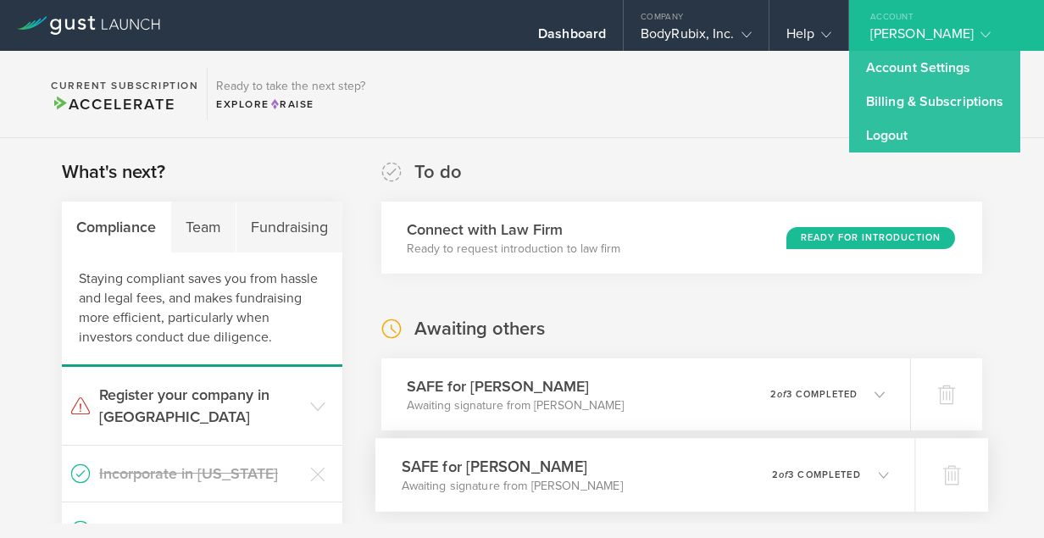
click at [525, 469] on h3 "SAFE for [PERSON_NAME]" at bounding box center [512, 466] width 221 height 23
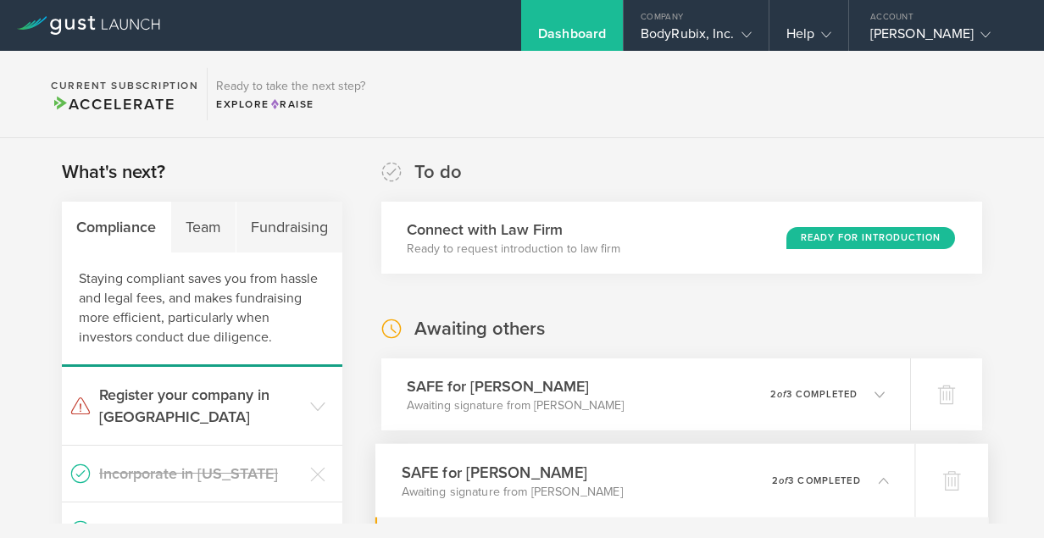
click at [525, 469] on h3 "SAFE for [PERSON_NAME]" at bounding box center [512, 472] width 221 height 23
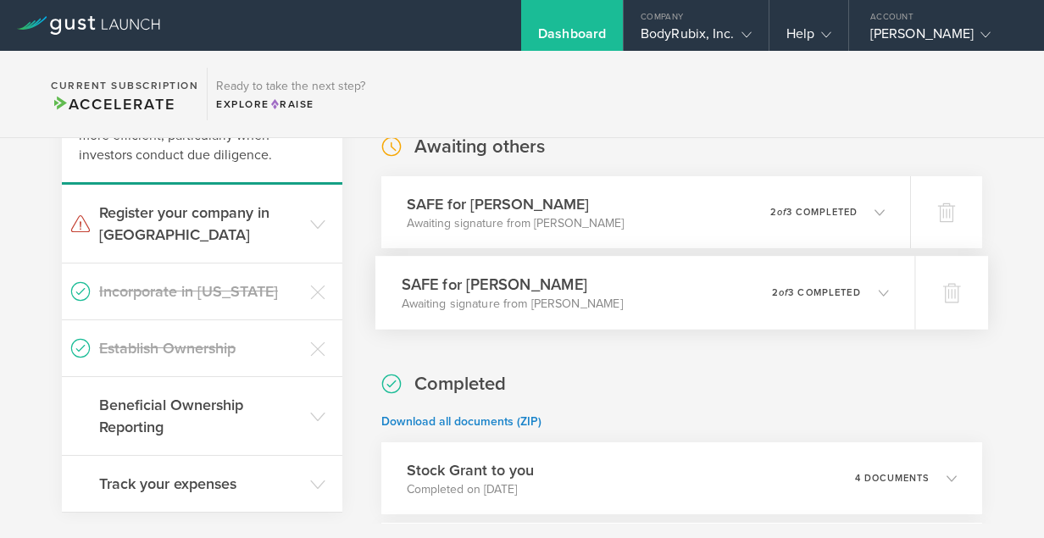
scroll to position [188, 0]
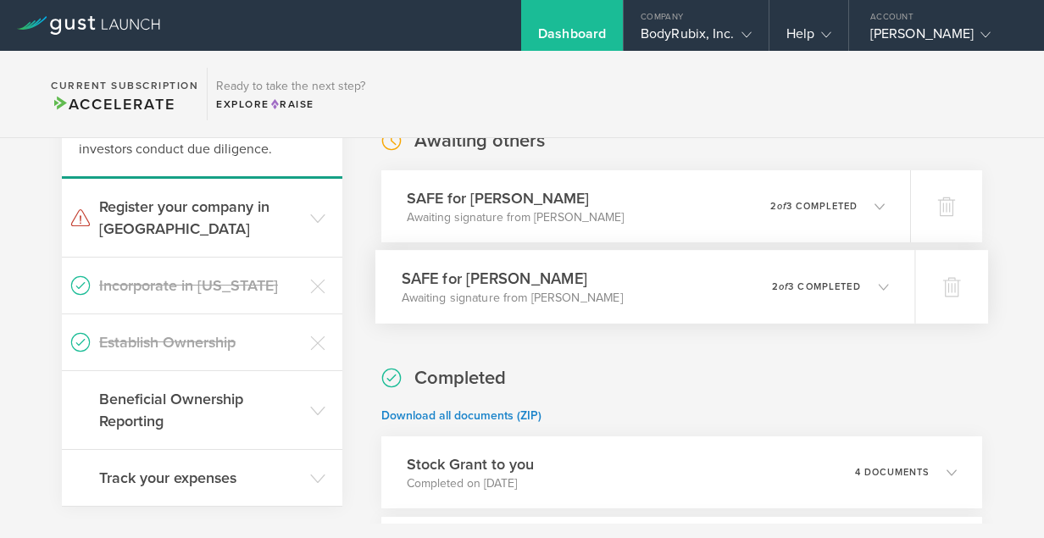
click at [517, 278] on h3 "SAFE for [PERSON_NAME]" at bounding box center [512, 278] width 221 height 23
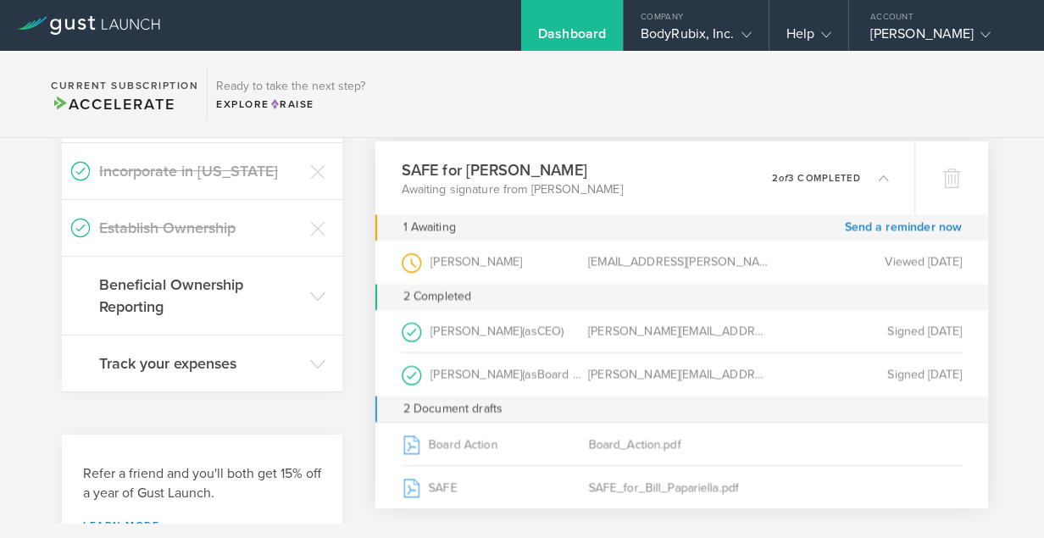
scroll to position [305, 0]
